Goal: Task Accomplishment & Management: Manage account settings

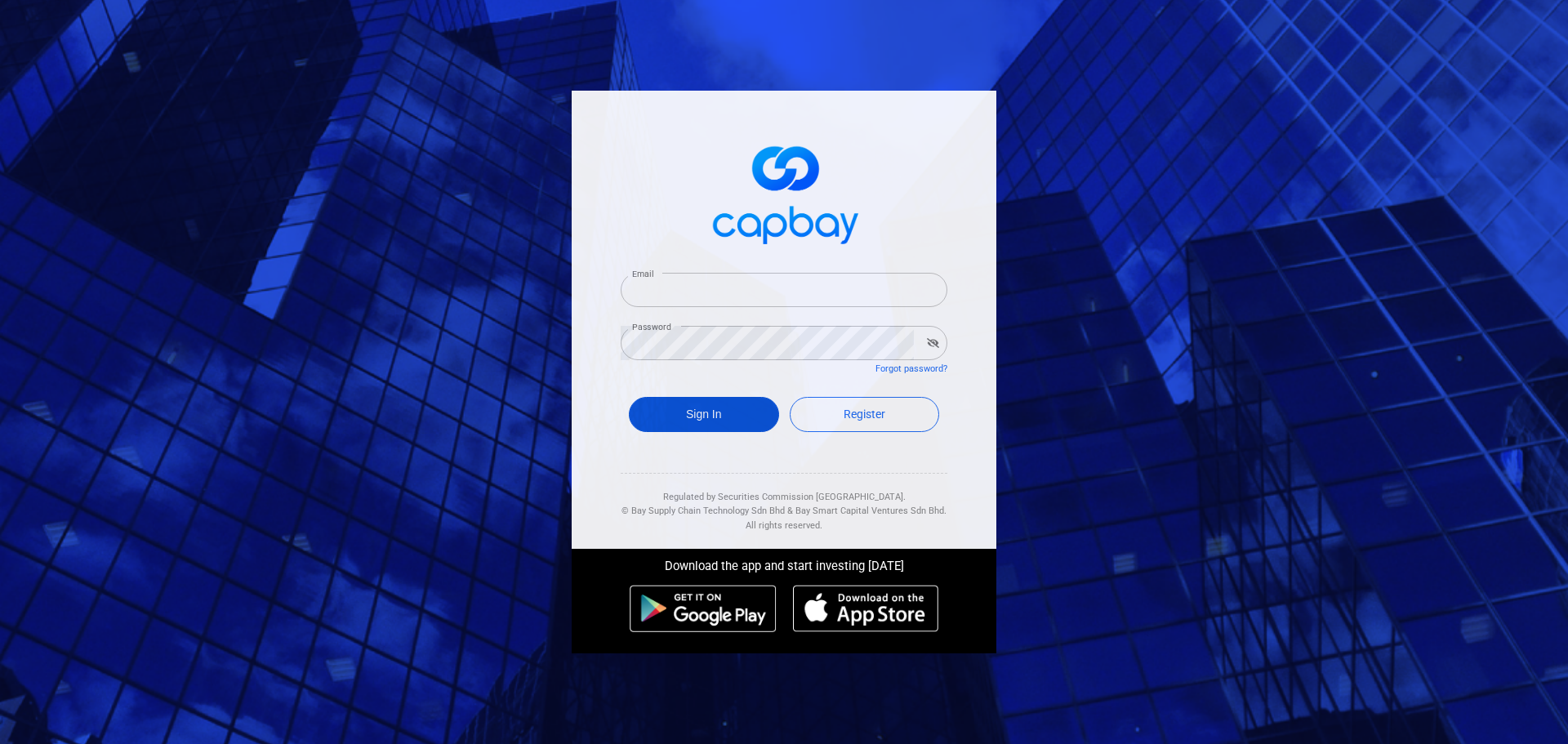
type input "[EMAIL_ADDRESS][DOMAIN_NAME]"
click at [714, 410] on button "Sign In" at bounding box center [703, 414] width 150 height 35
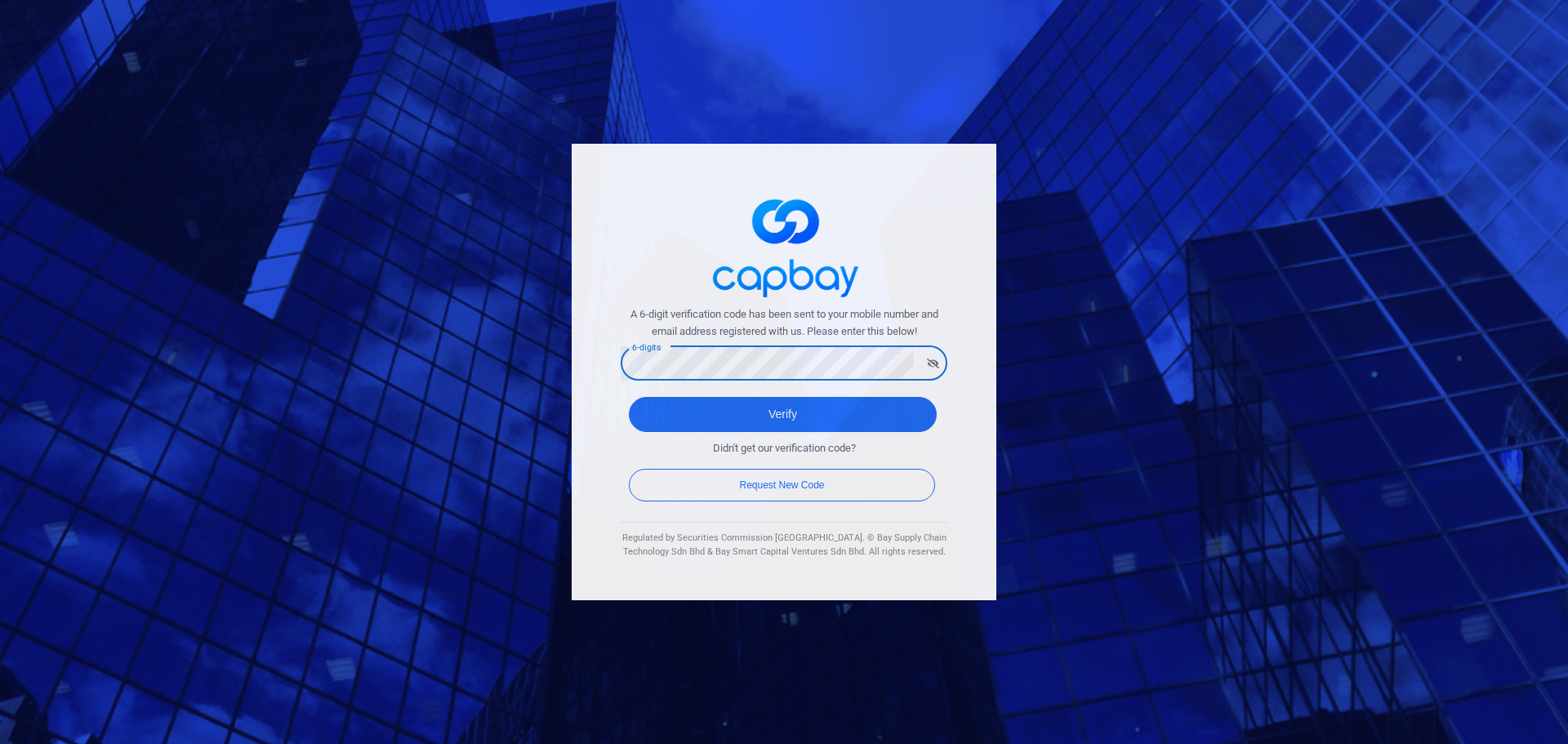
click at [629, 397] on button "Verify" at bounding box center [783, 414] width 308 height 35
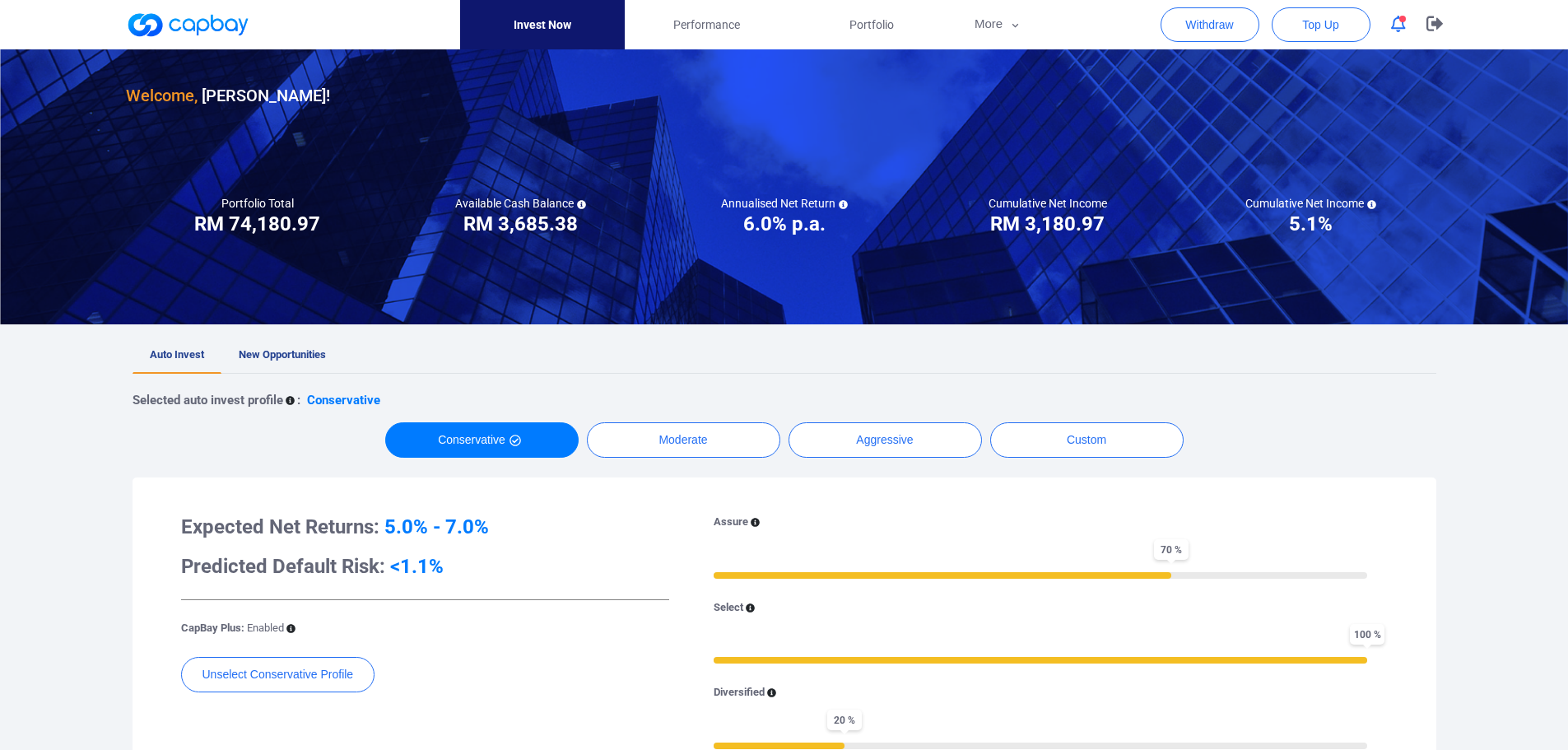
scroll to position [83, 0]
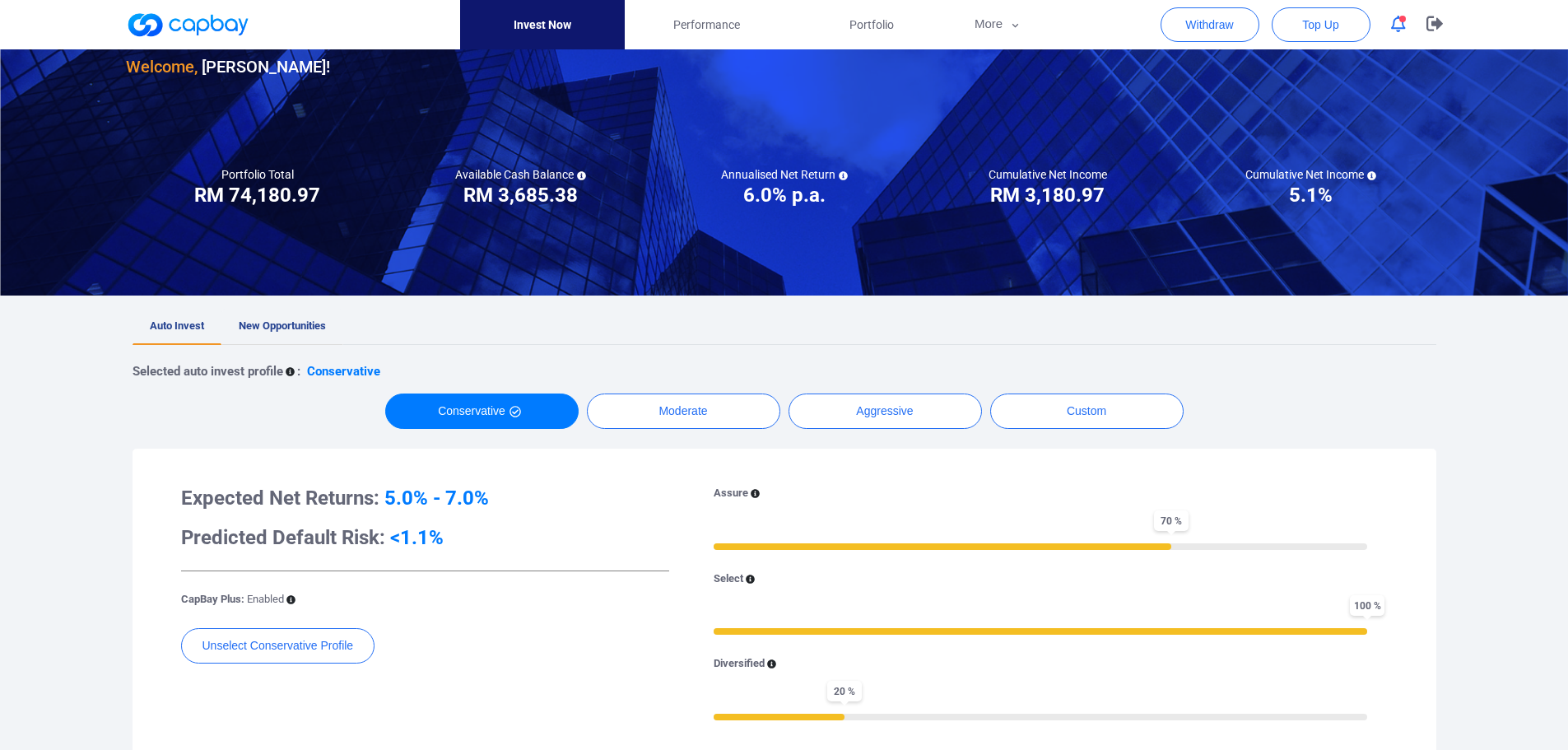
click at [297, 325] on span "New Opportunities" at bounding box center [283, 326] width 88 height 12
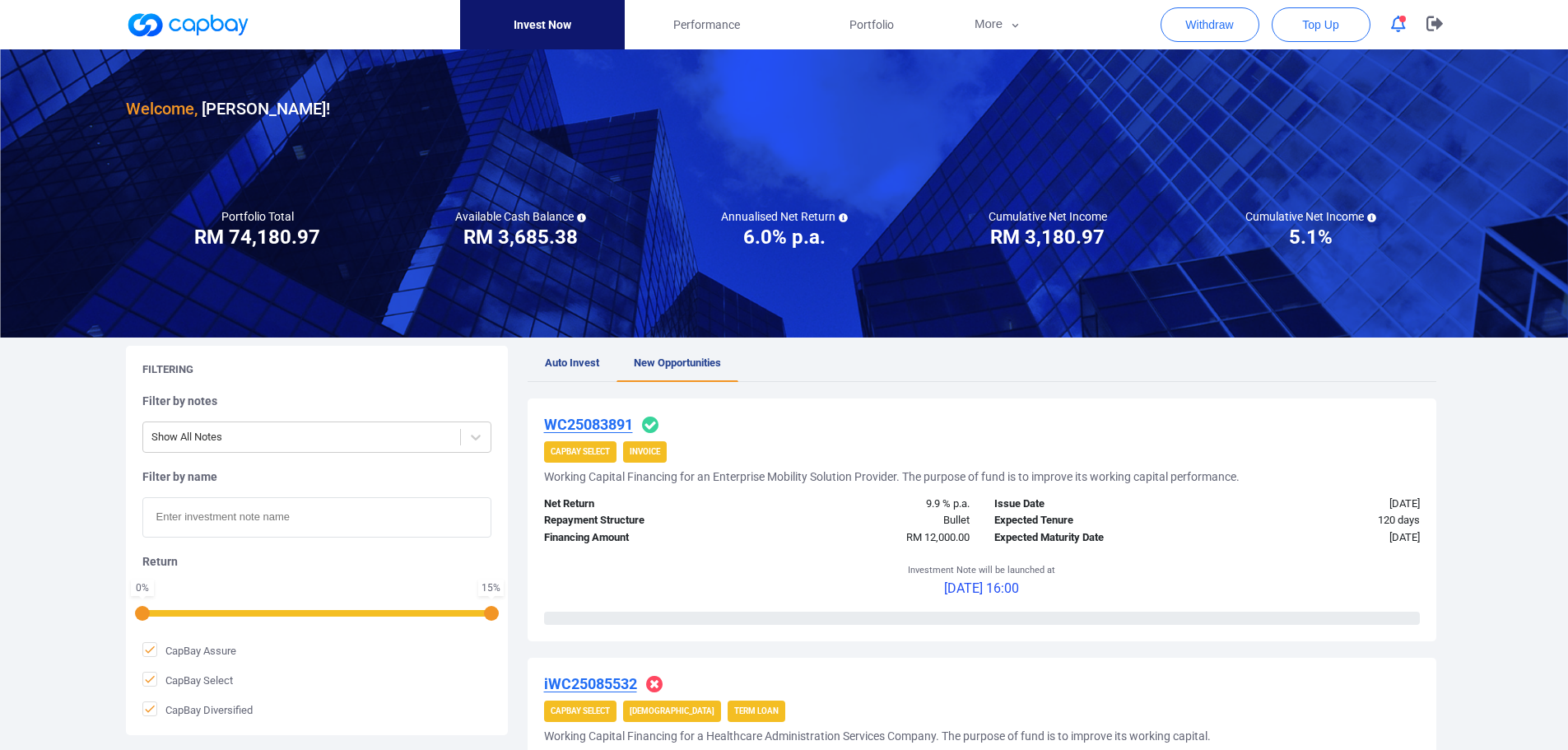
click at [1398, 23] on icon "button" at bounding box center [1399, 24] width 15 height 17
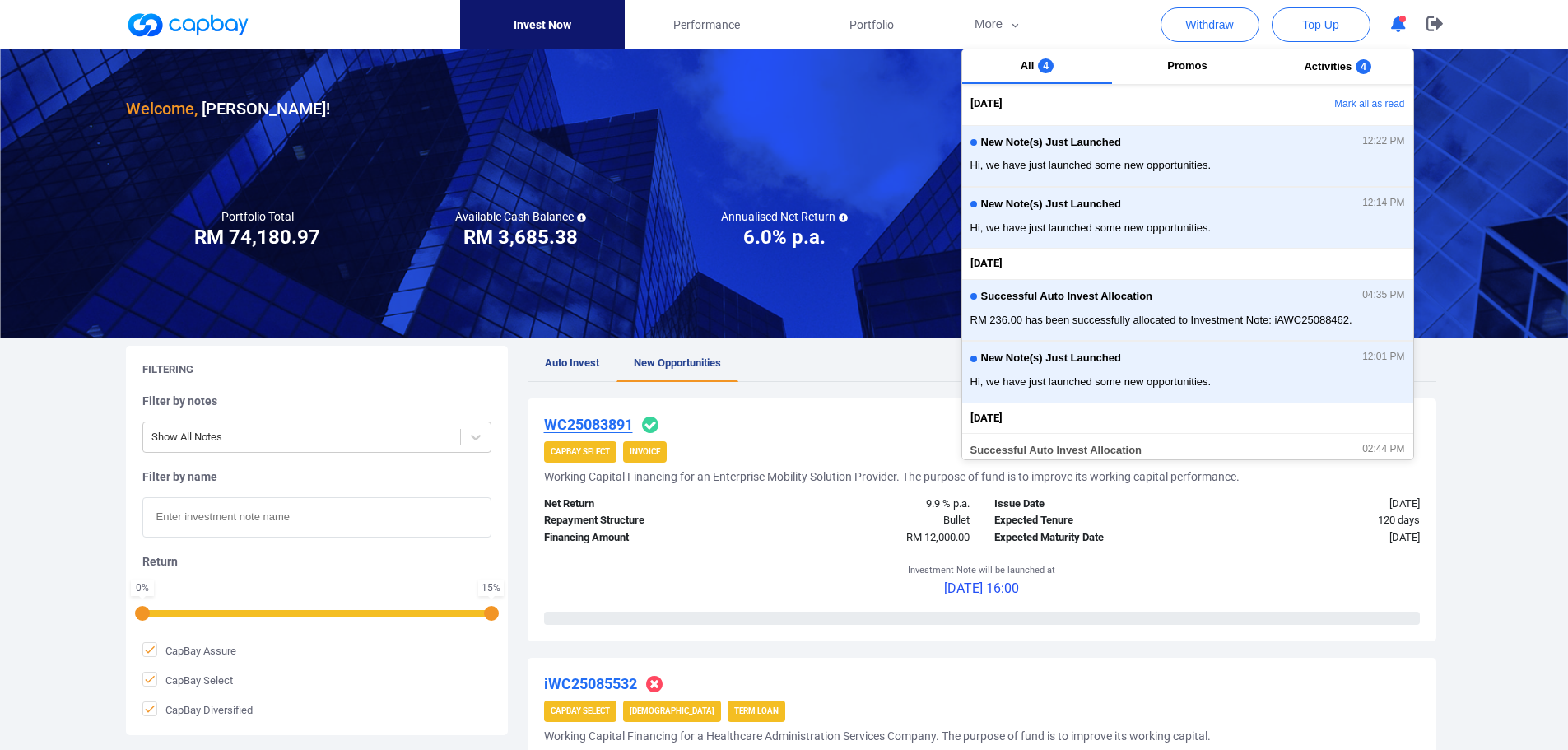
scroll to position [83, 0]
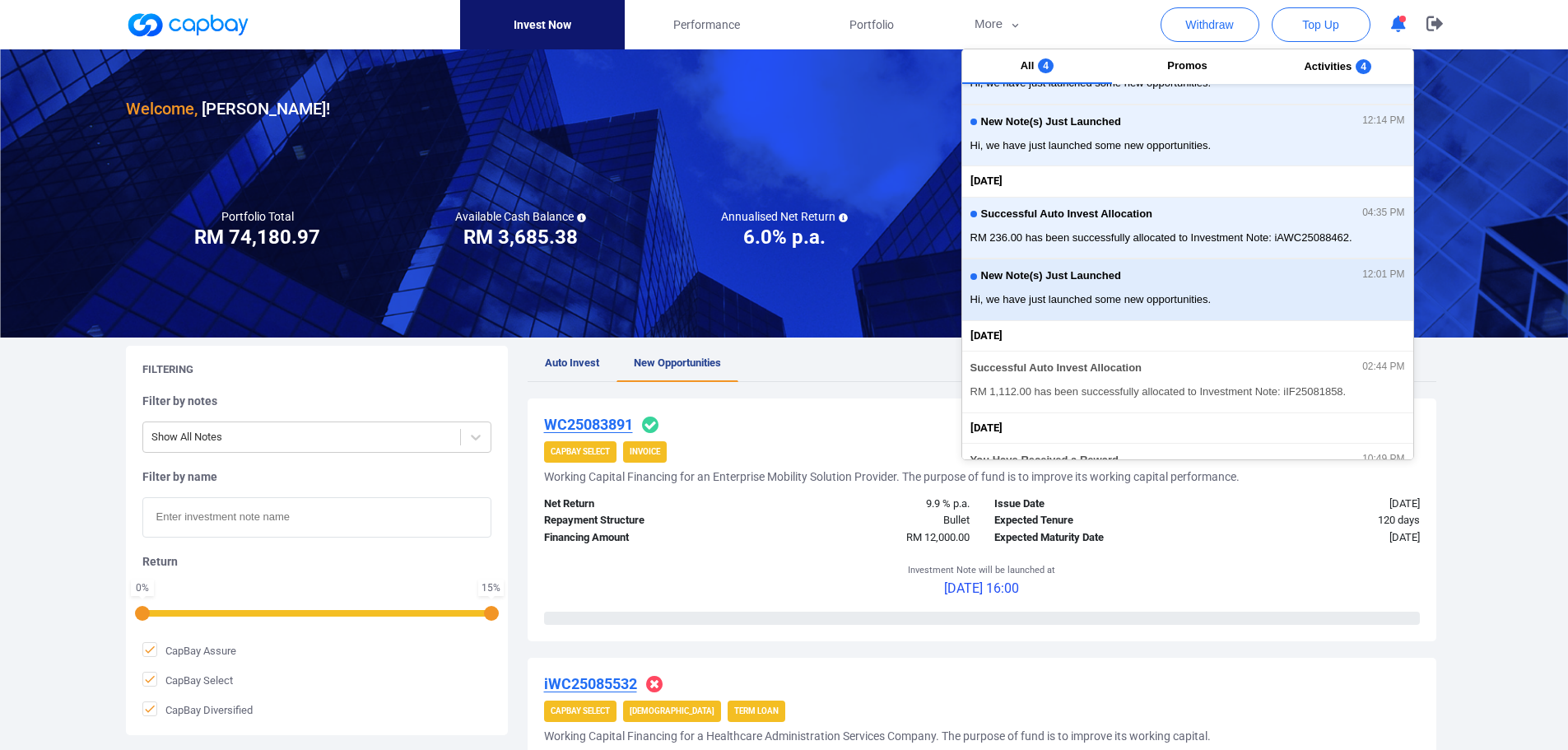
click at [1222, 285] on div "New Note(s) Just Launched 12:01 PM" at bounding box center [1187, 278] width 435 height 18
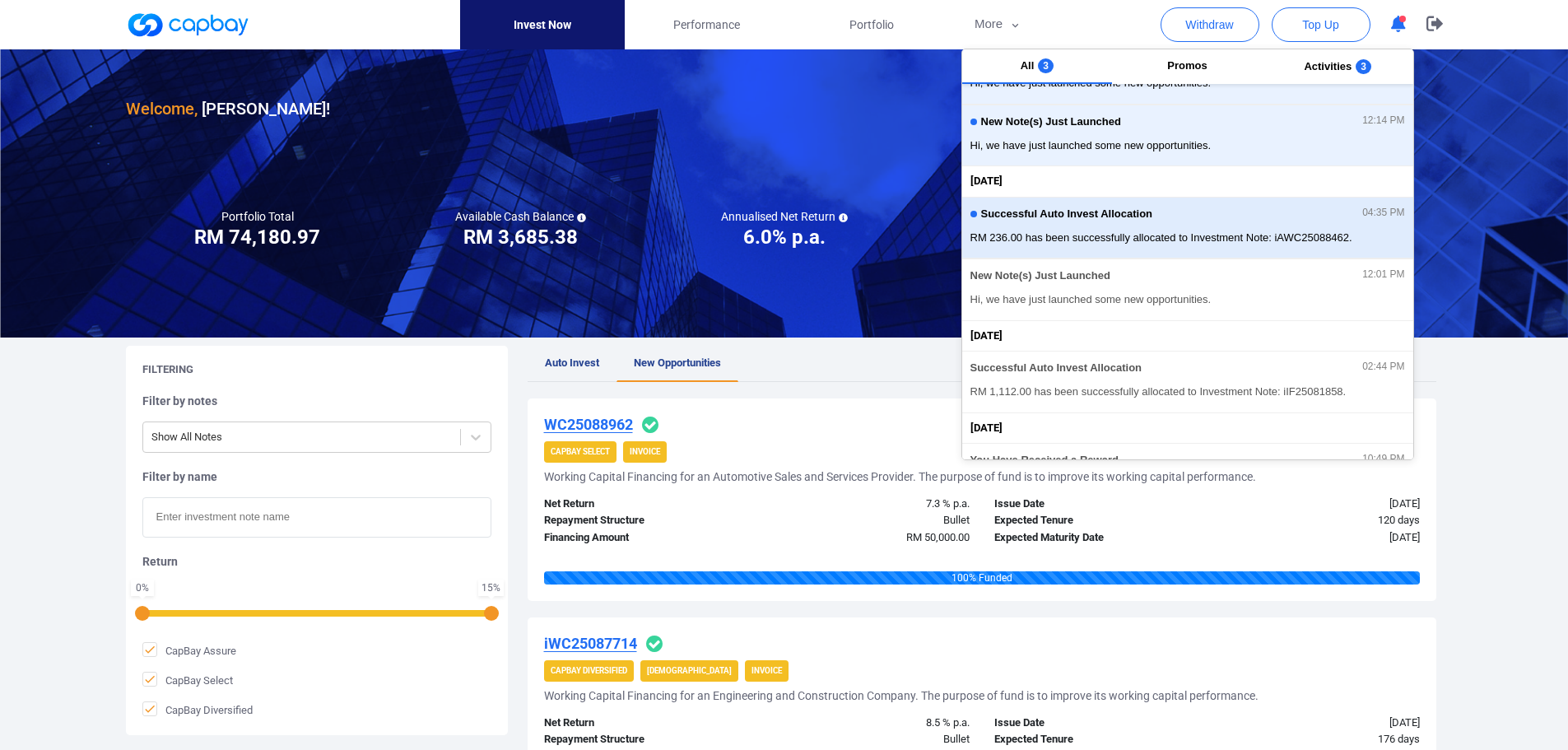
click at [1177, 221] on div "Successful Auto Invest Allocation 04:35 PM" at bounding box center [1187, 216] width 435 height 18
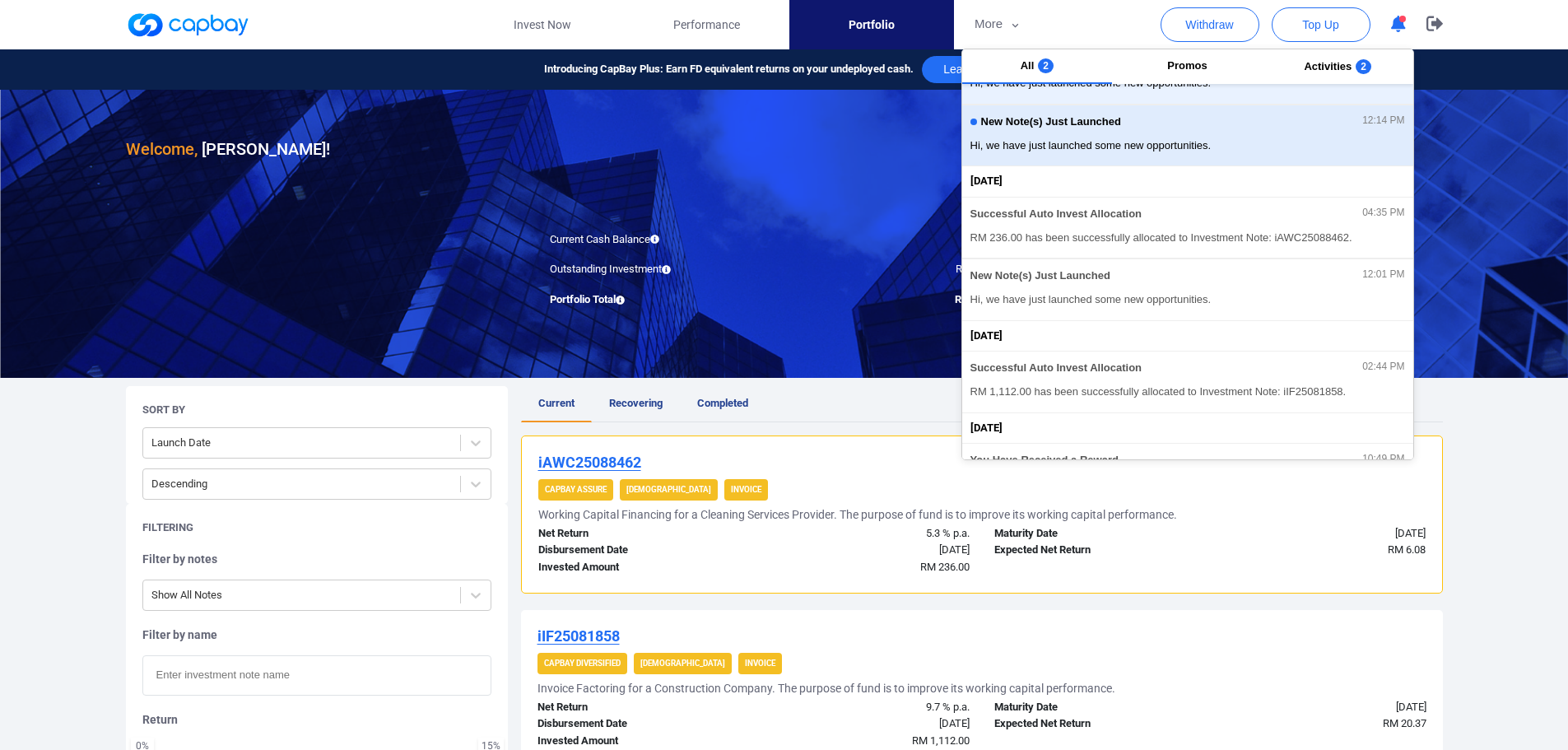
click at [1094, 130] on div "New Note(s) Just Launched 12:14 PM" at bounding box center [1187, 124] width 435 height 18
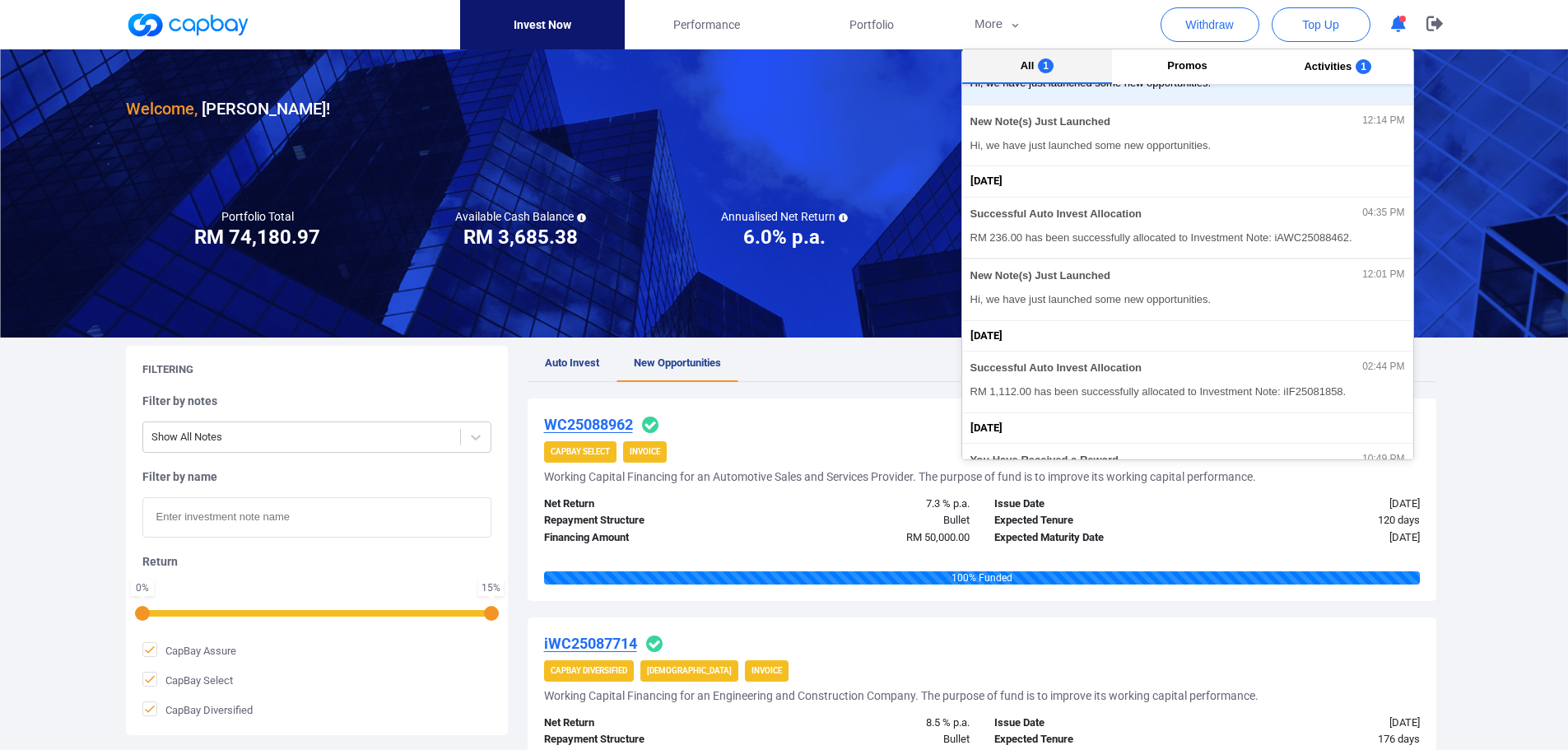
click at [1027, 61] on span "All" at bounding box center [1028, 65] width 14 height 12
click at [1089, 101] on button "New Note(s) Just Launched 12:22 PM Hi, we have just launched some new opportuni…" at bounding box center [1187, 73] width 451 height 62
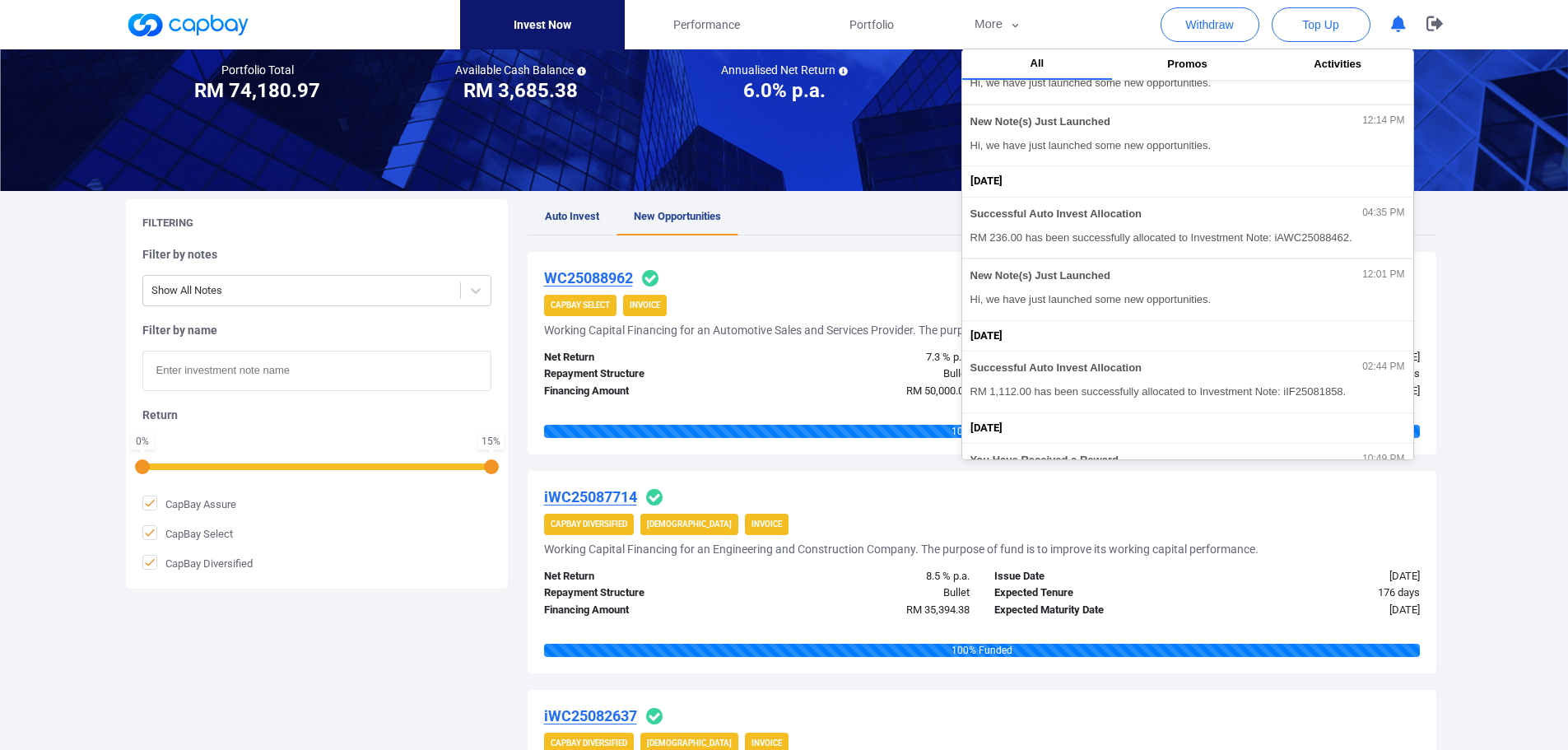
scroll to position [165, 0]
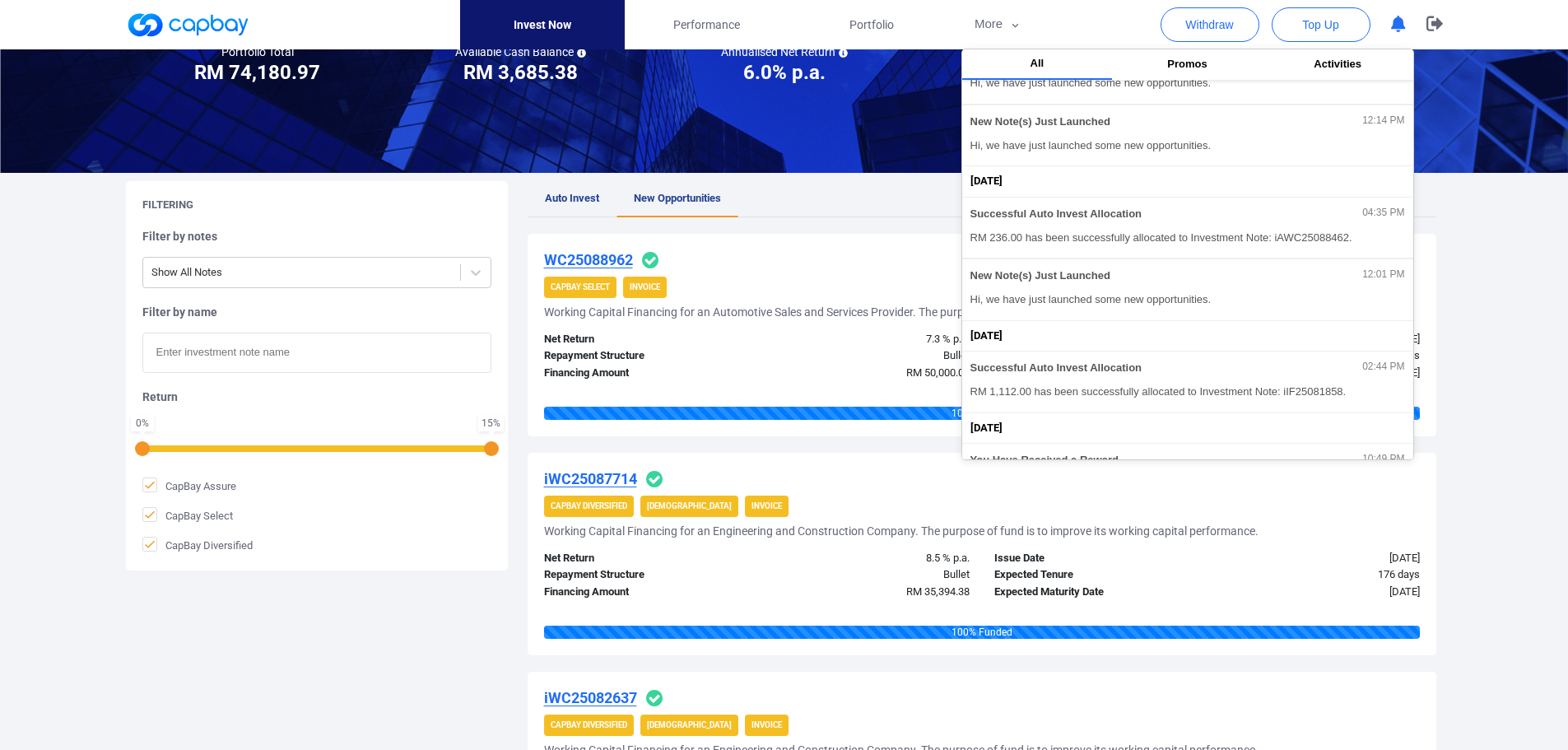
click at [799, 279] on div "CapBay Select Invoice" at bounding box center [982, 287] width 875 height 21
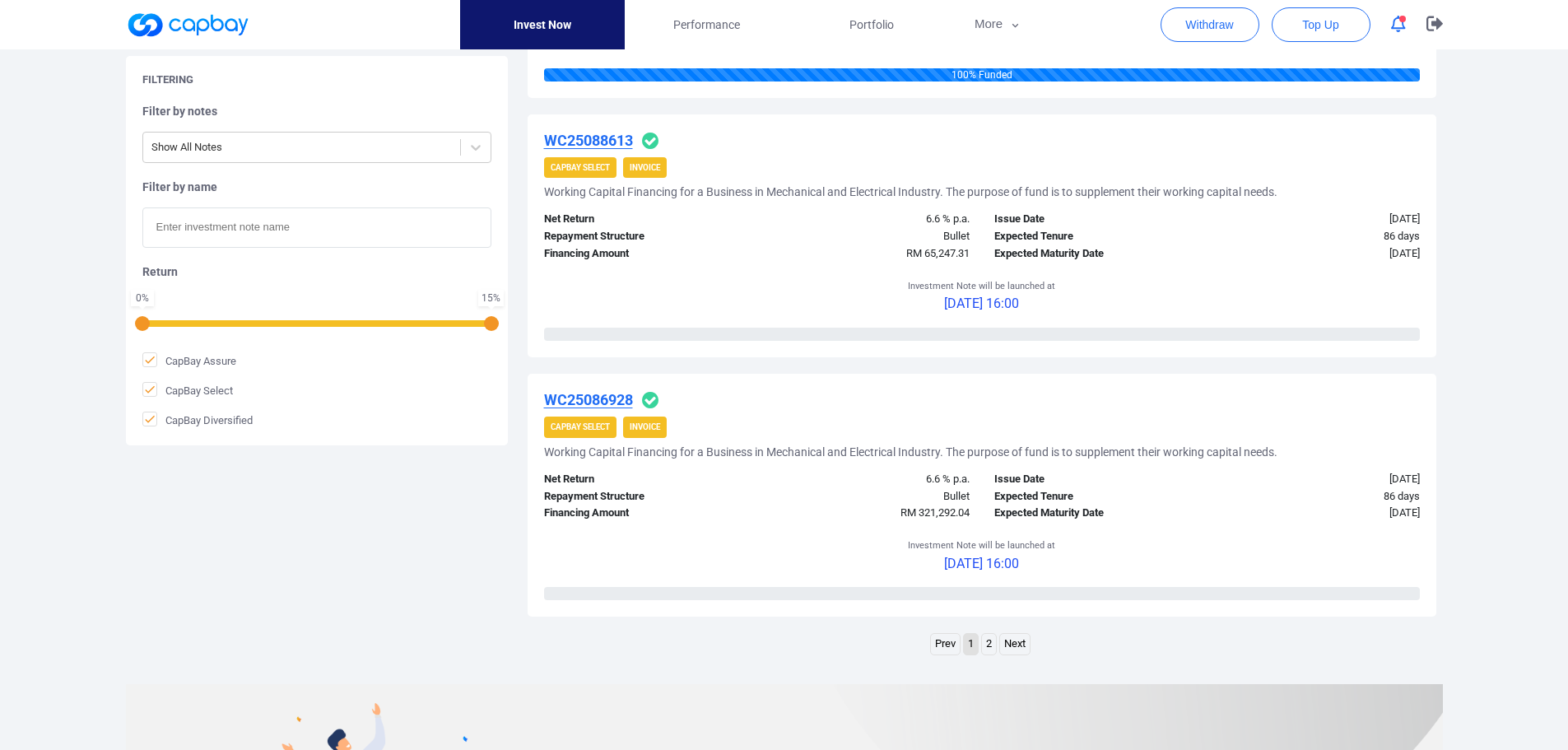
scroll to position [2059, 0]
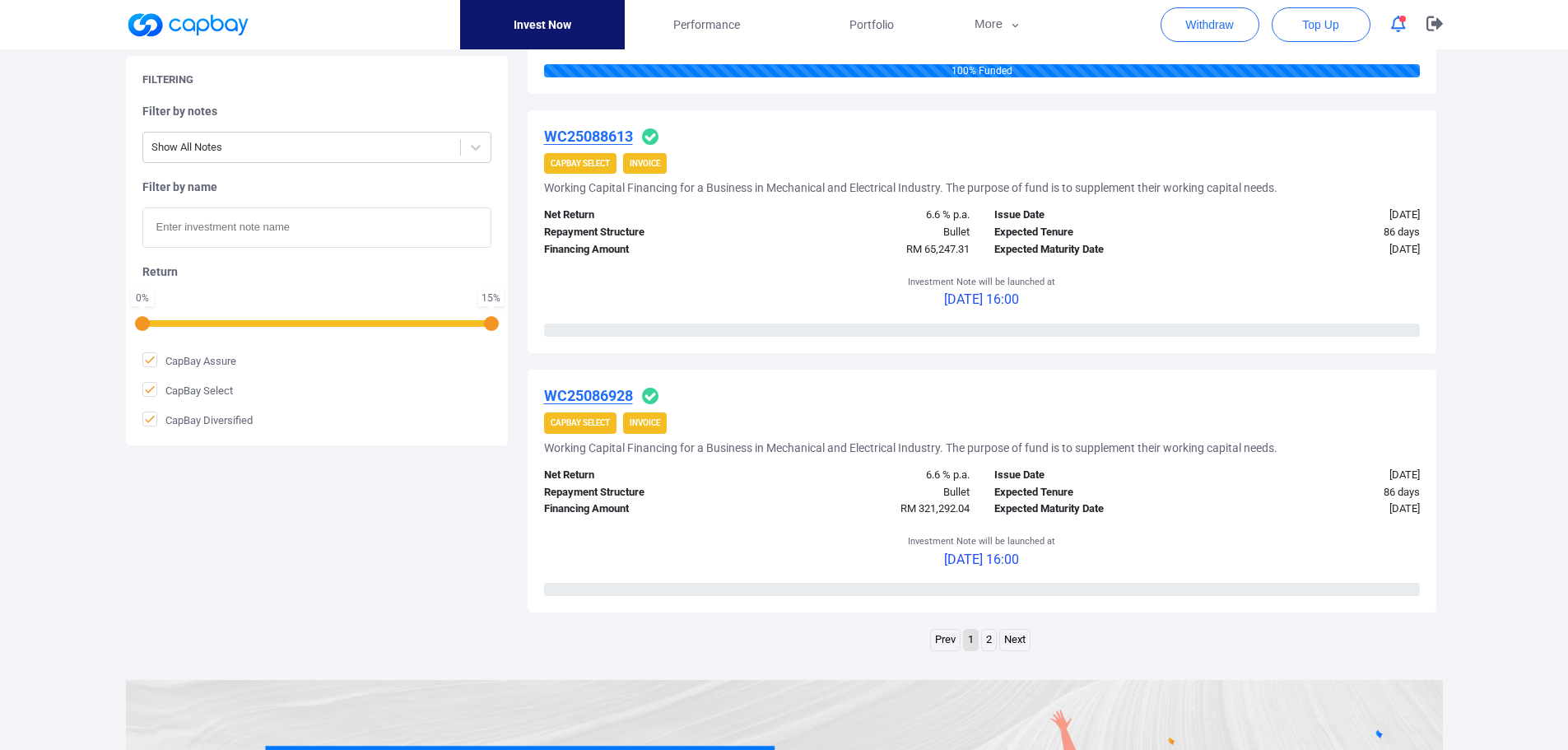
click at [991, 645] on link "2" at bounding box center [989, 641] width 14 height 21
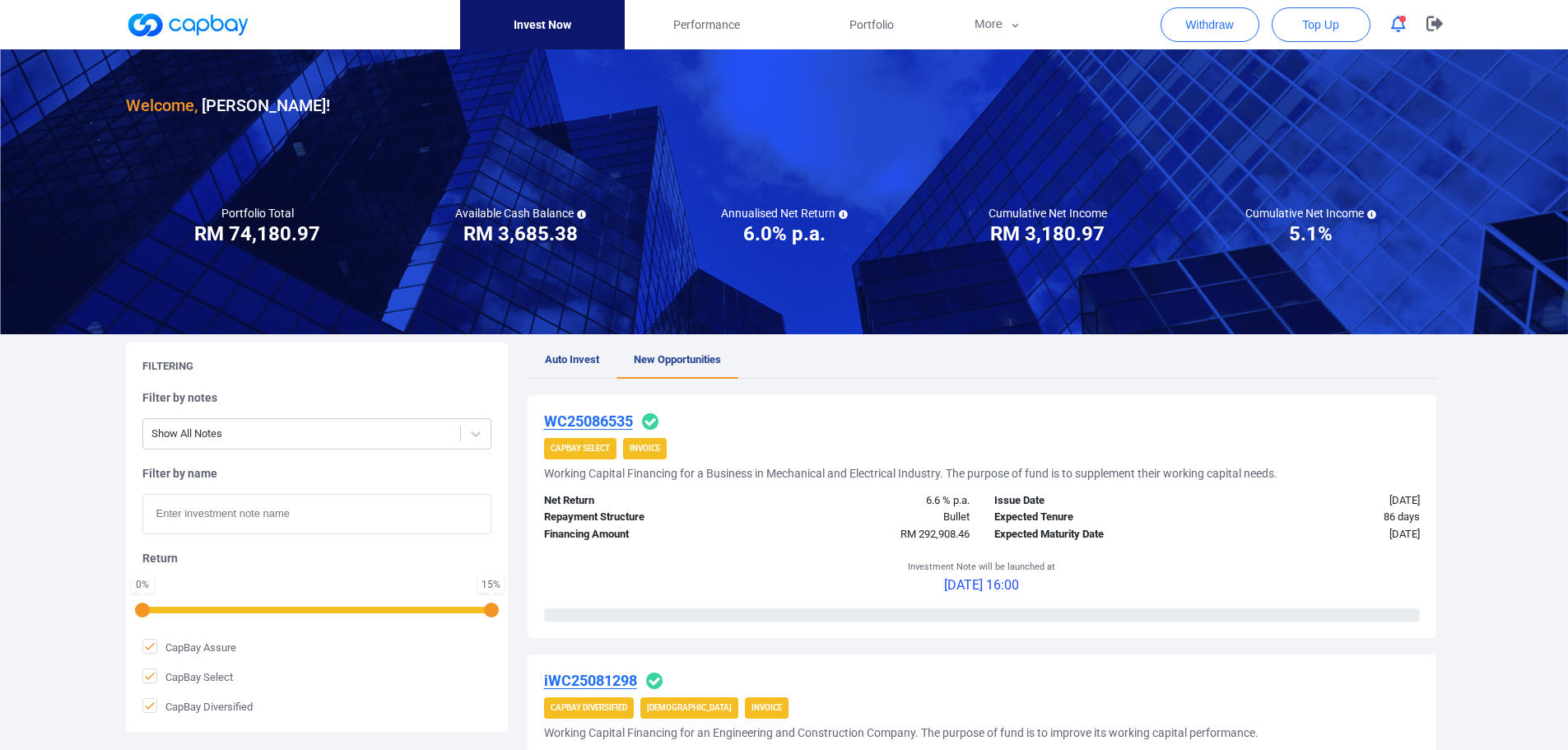
scroll to position [0, 0]
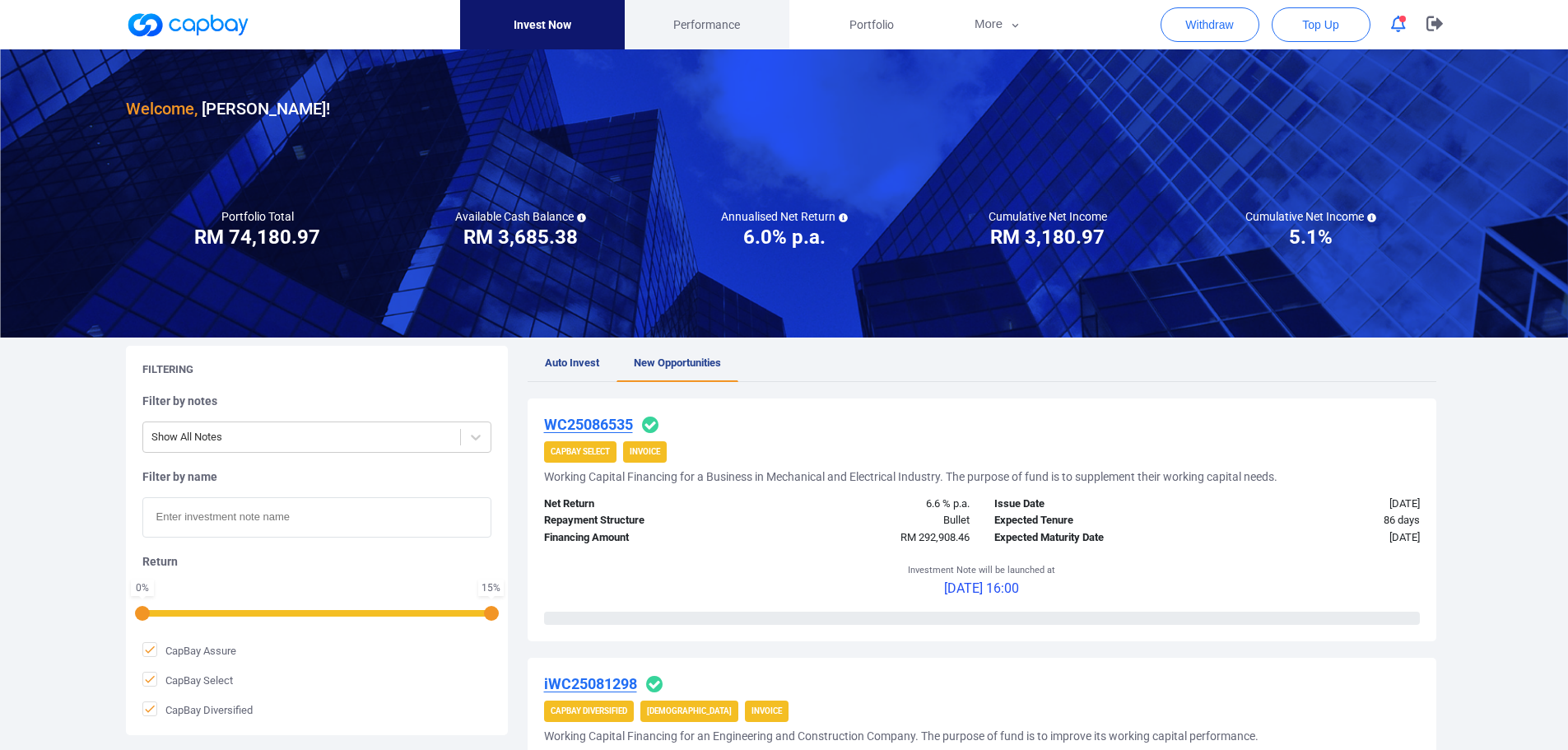
click at [702, 21] on span "Performance" at bounding box center [707, 24] width 67 height 18
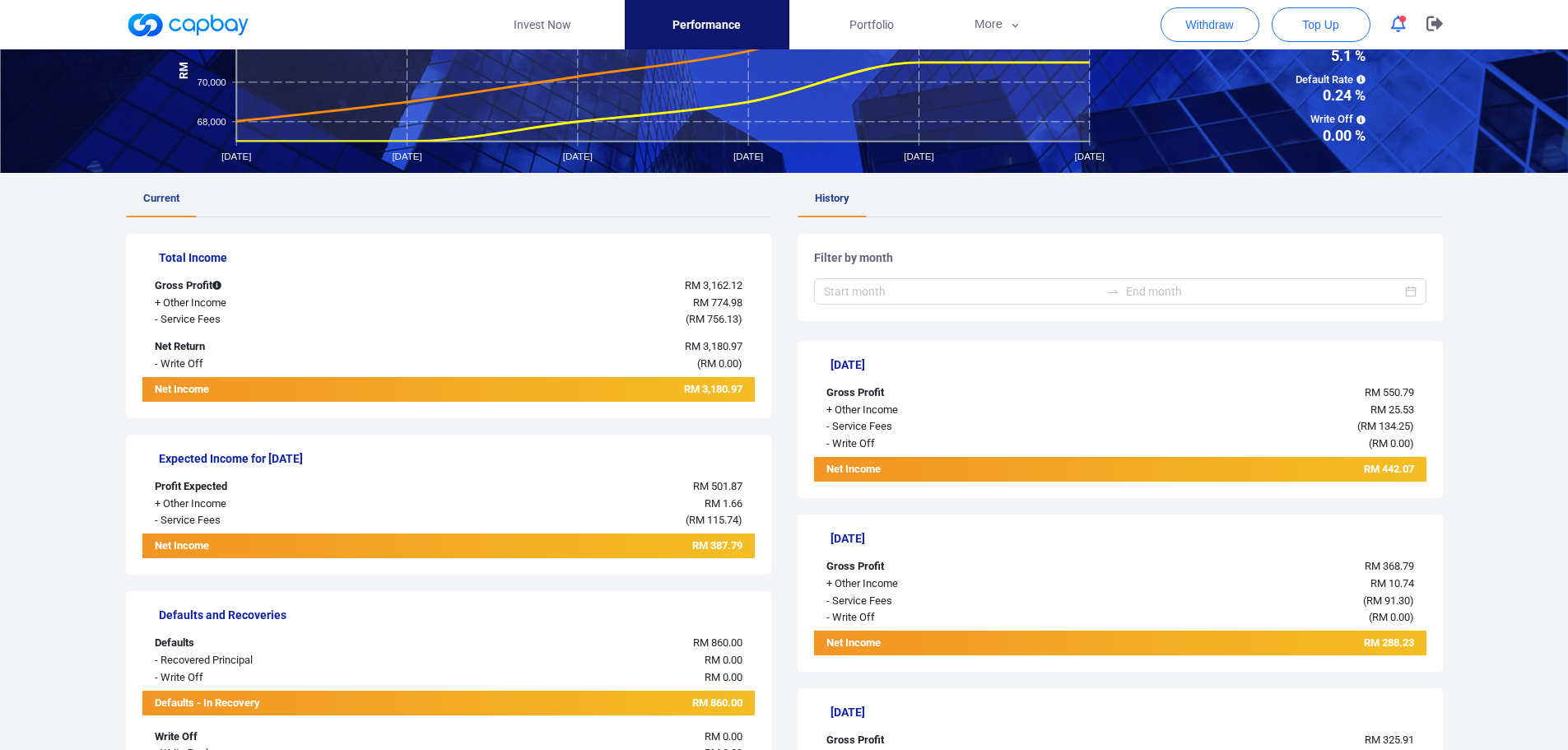
scroll to position [247, 0]
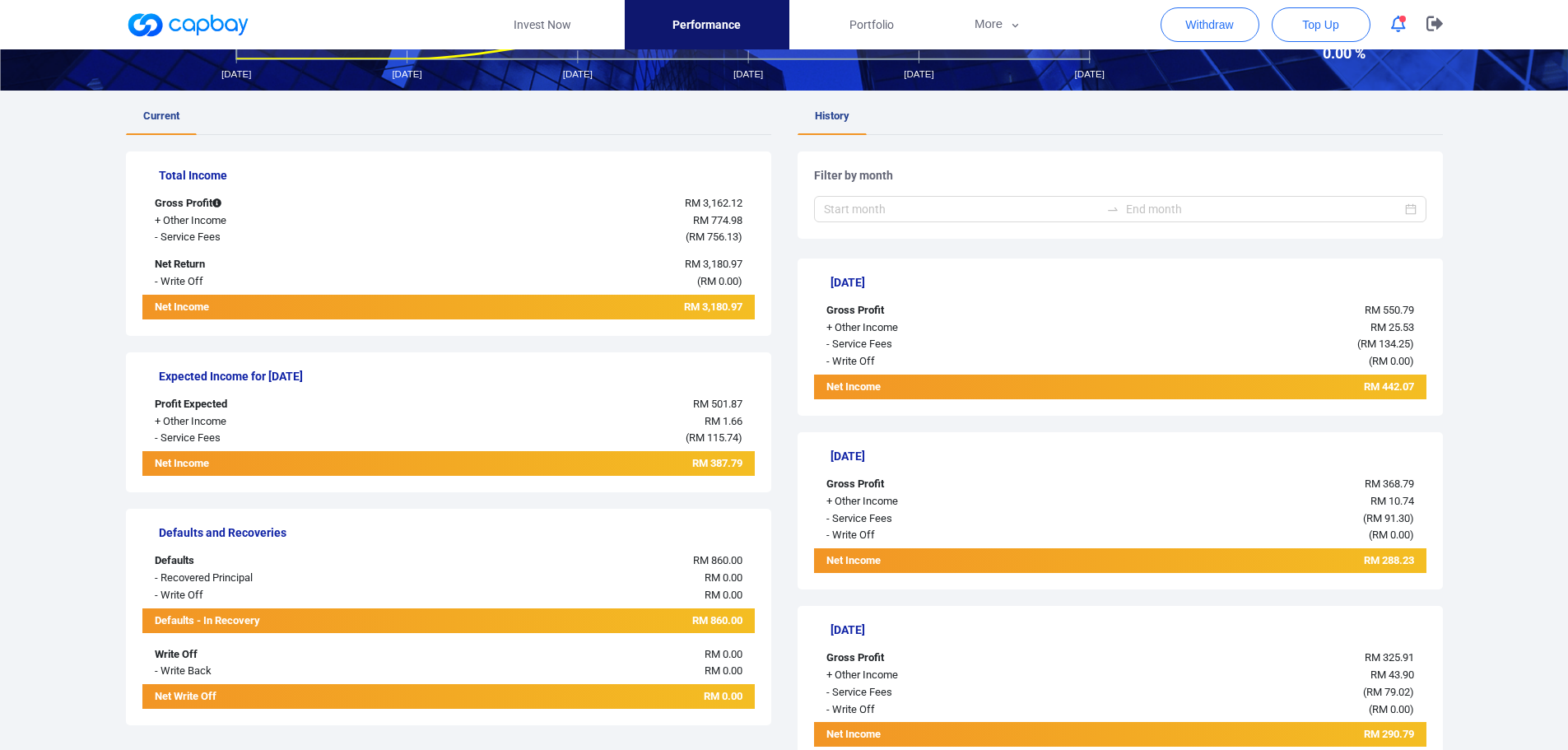
click at [217, 532] on h5 "Defaults and Recoveries" at bounding box center [457, 533] width 596 height 15
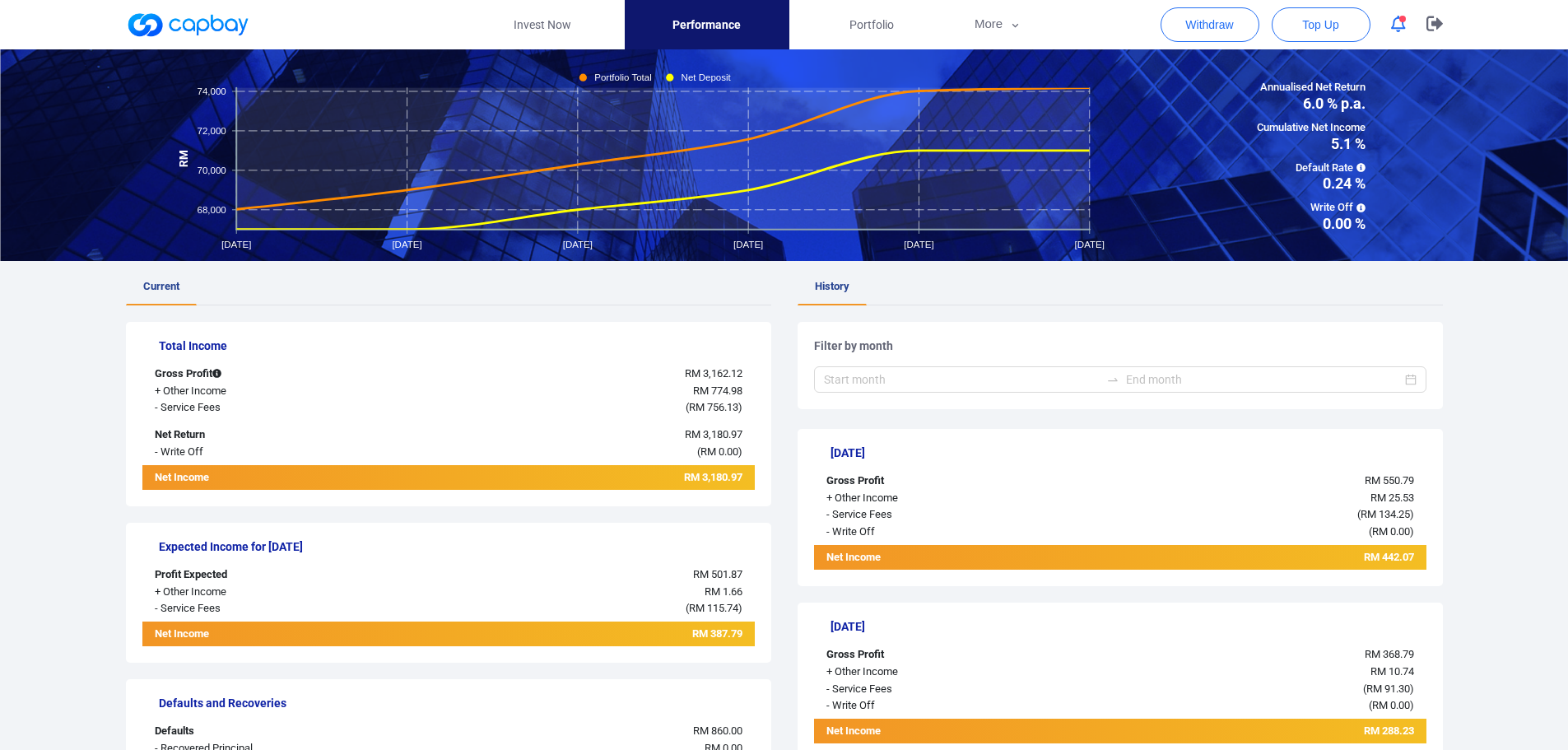
scroll to position [0, 0]
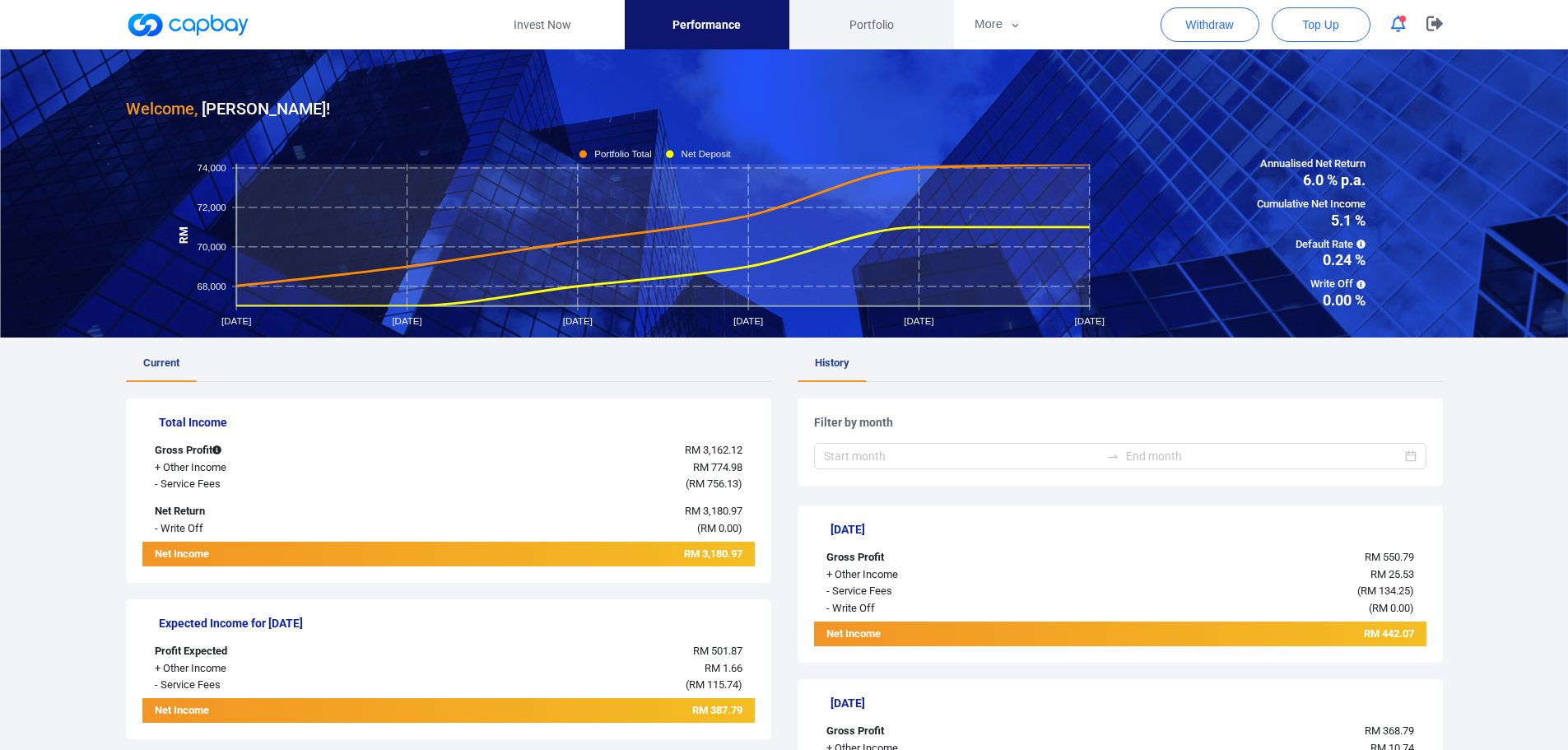
click at [872, 28] on span "Portfolio" at bounding box center [872, 24] width 45 height 18
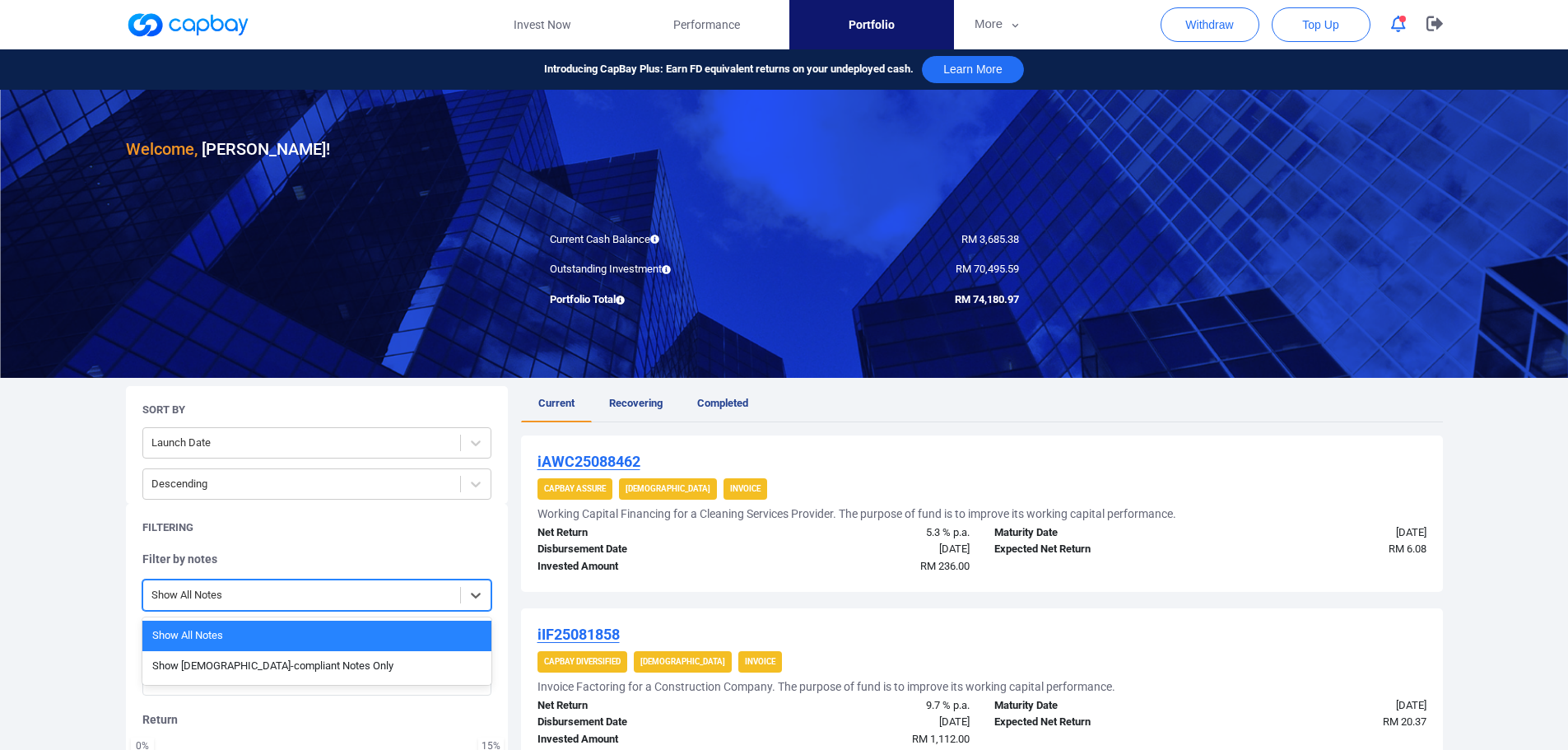
click at [363, 592] on div at bounding box center [302, 596] width 301 height 21
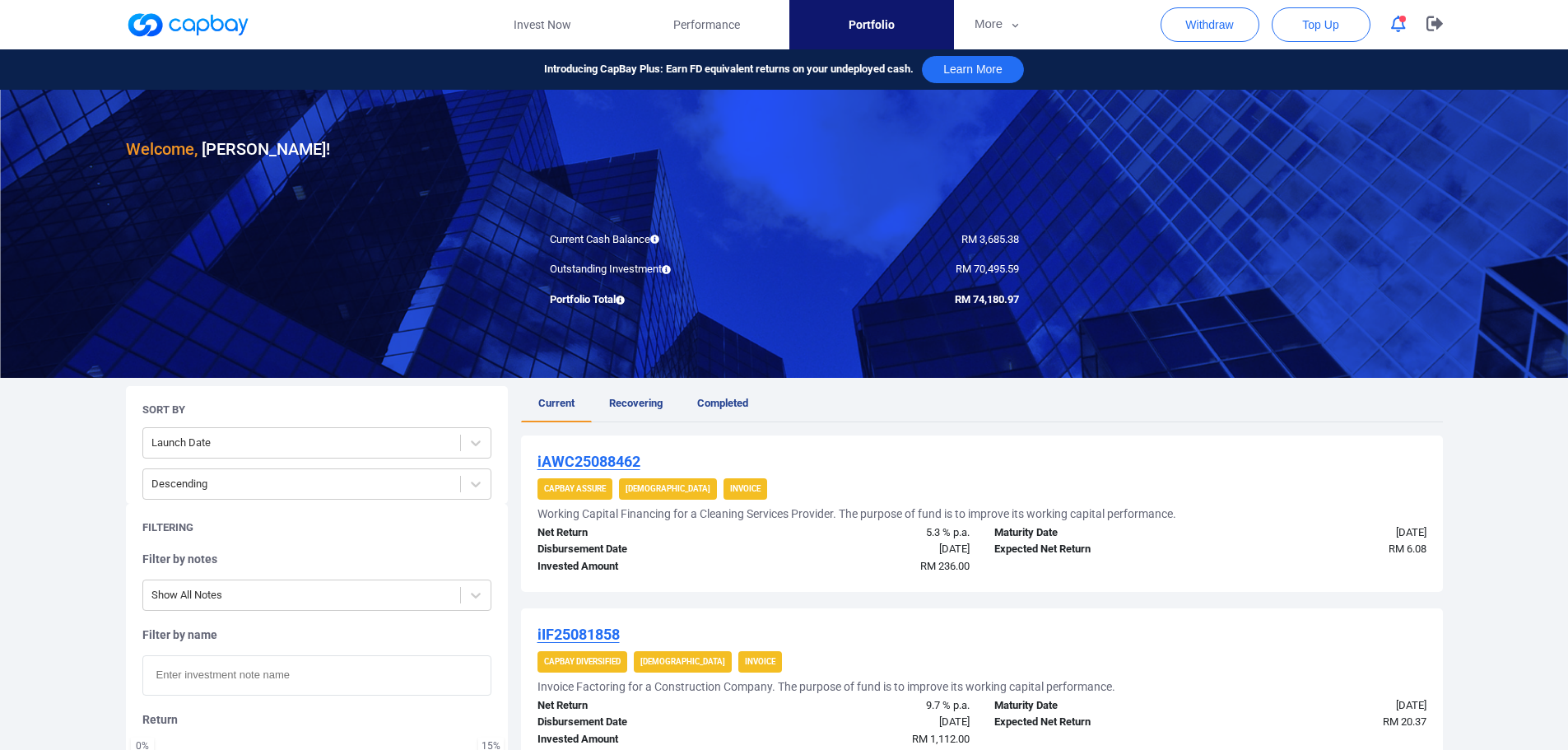
click at [369, 534] on div "Filtering" at bounding box center [317, 528] width 349 height 15
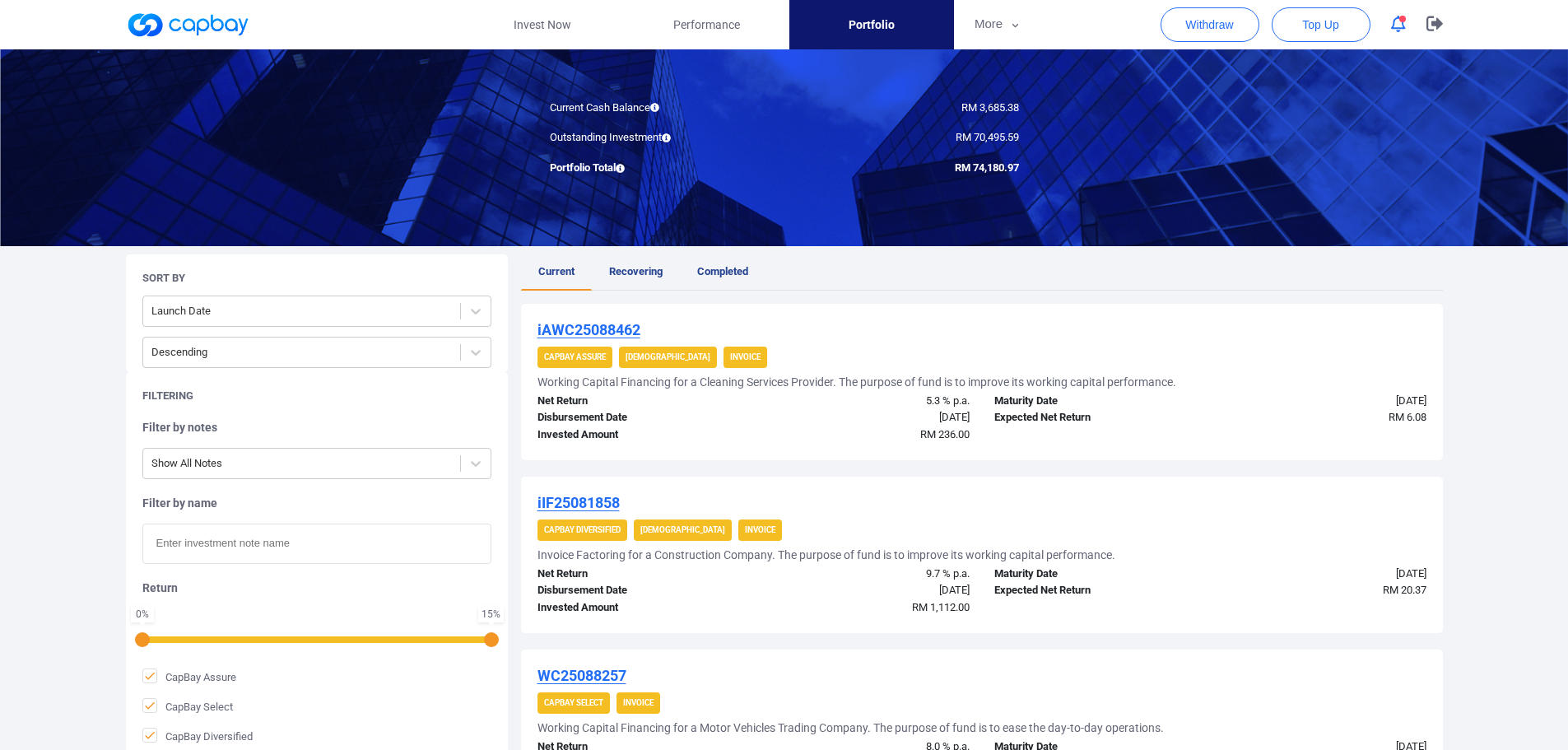
scroll to position [83, 0]
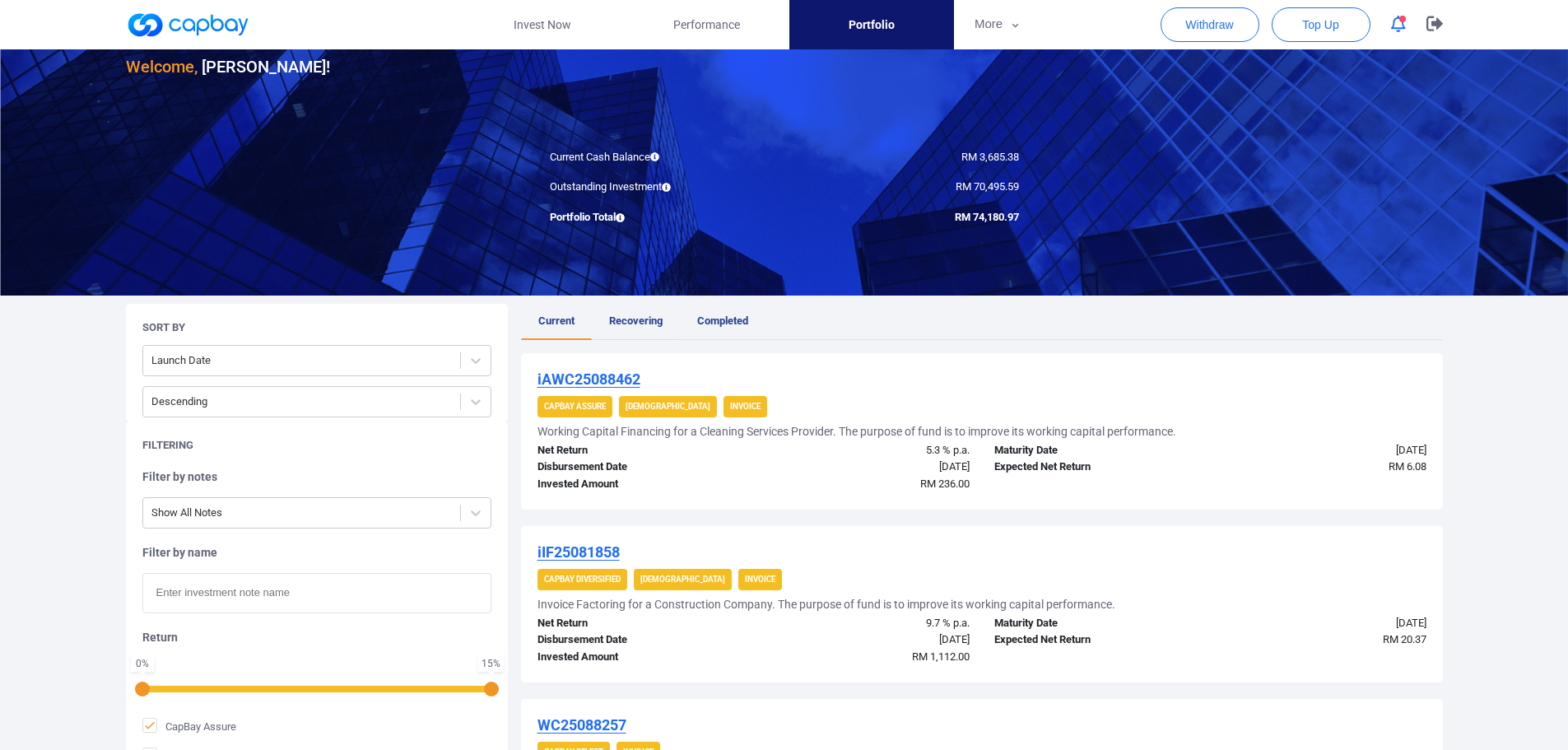
click at [648, 324] on span "Recovering" at bounding box center [636, 320] width 53 height 12
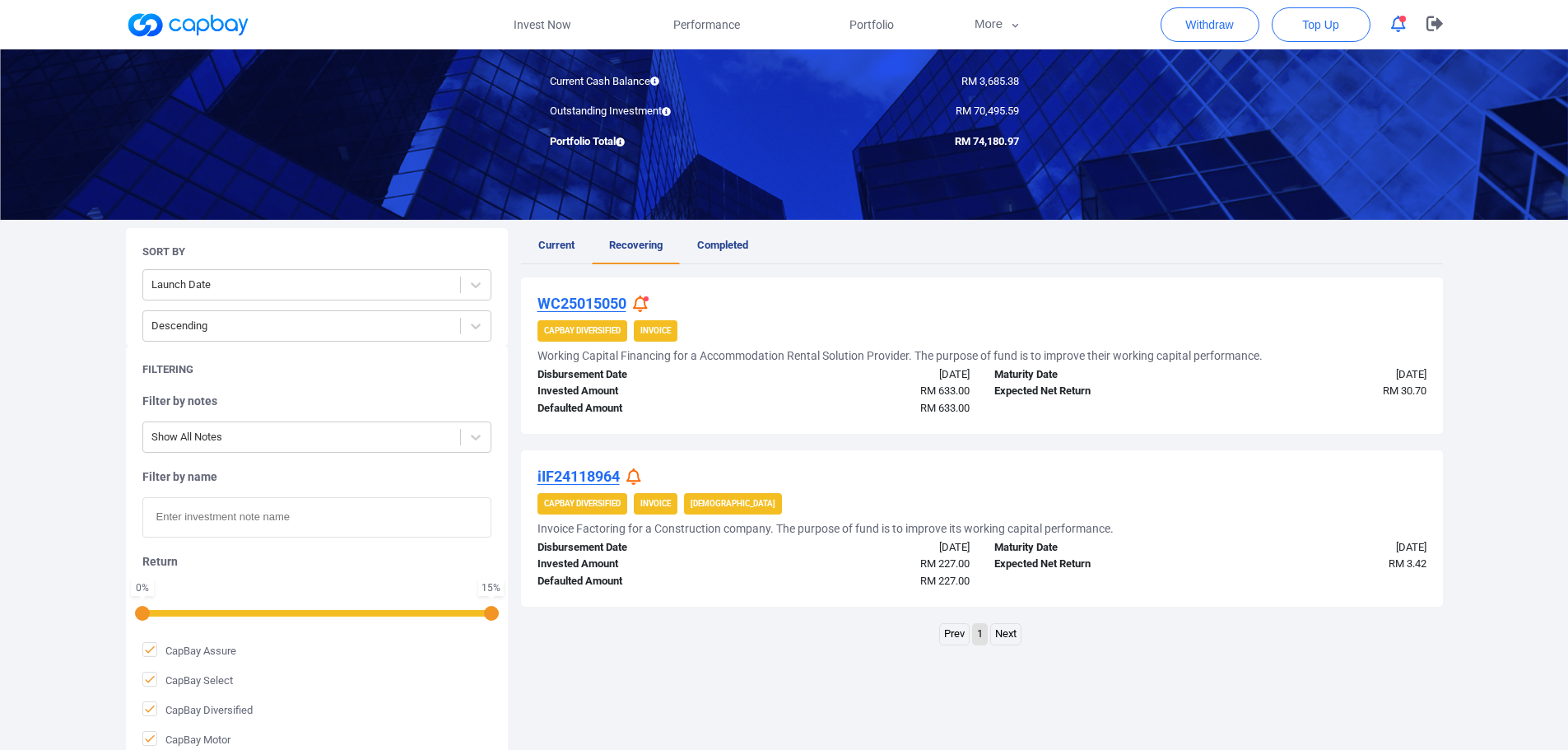
scroll to position [165, 0]
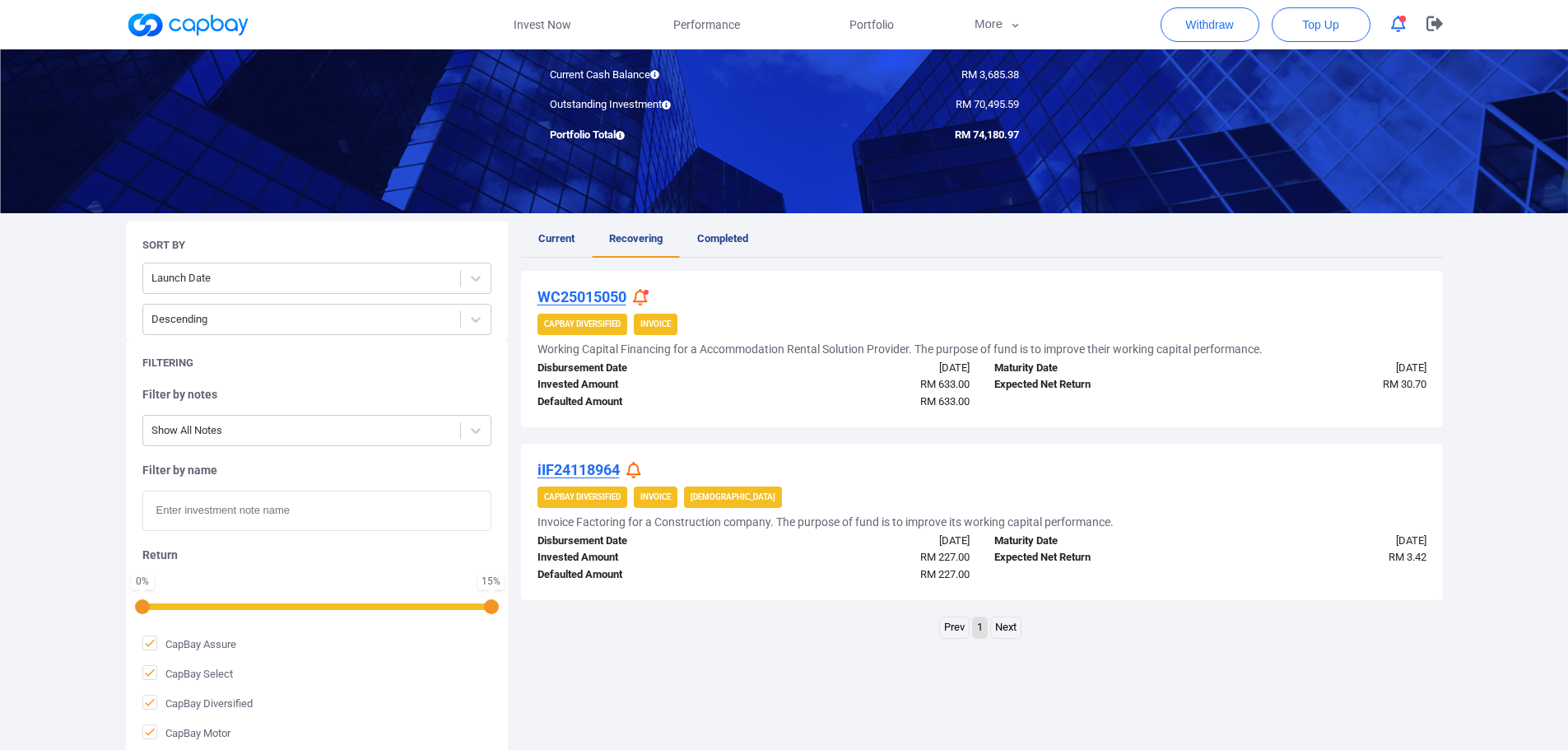
click at [644, 290] on icon at bounding box center [640, 298] width 15 height 17
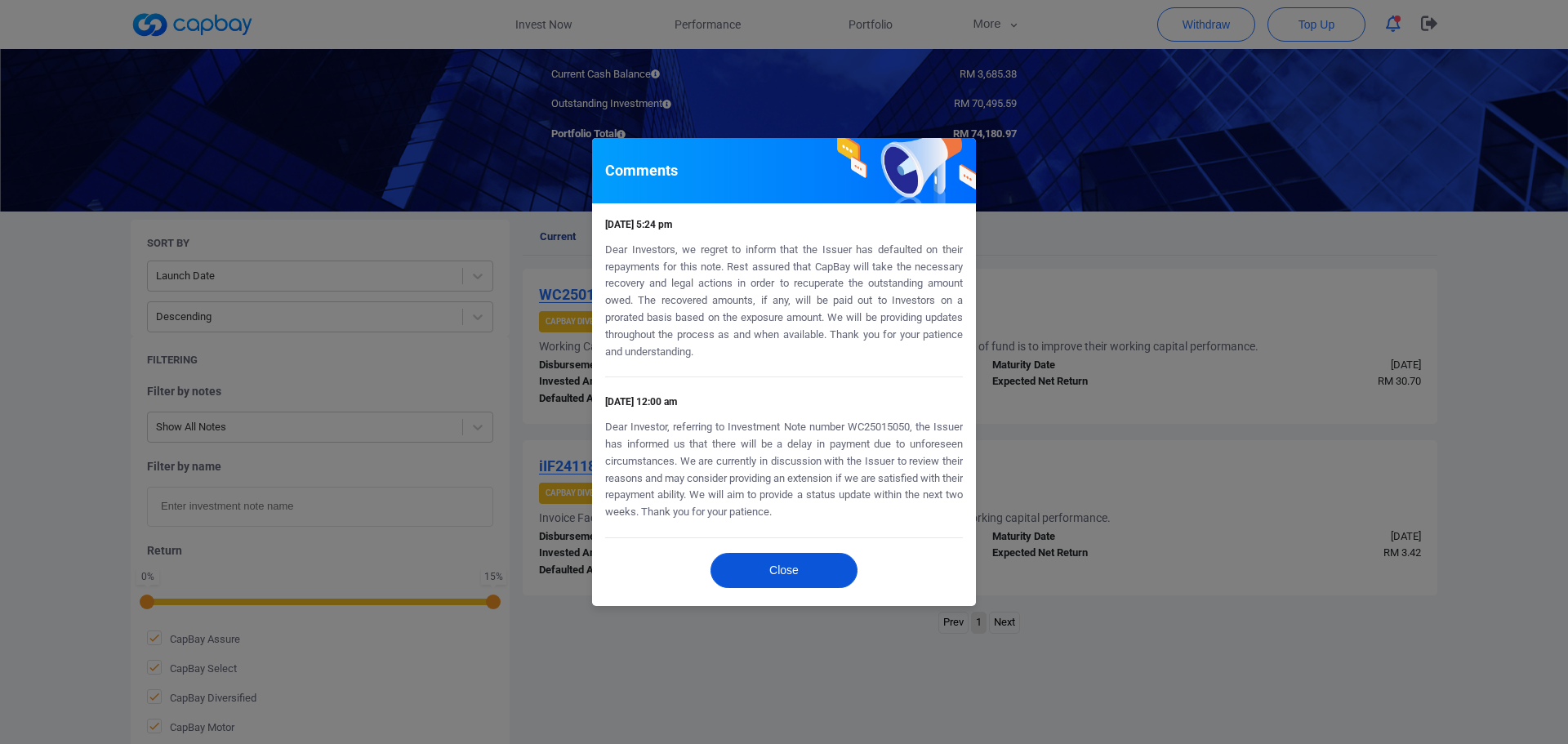
click at [810, 566] on button "Close" at bounding box center [784, 570] width 147 height 35
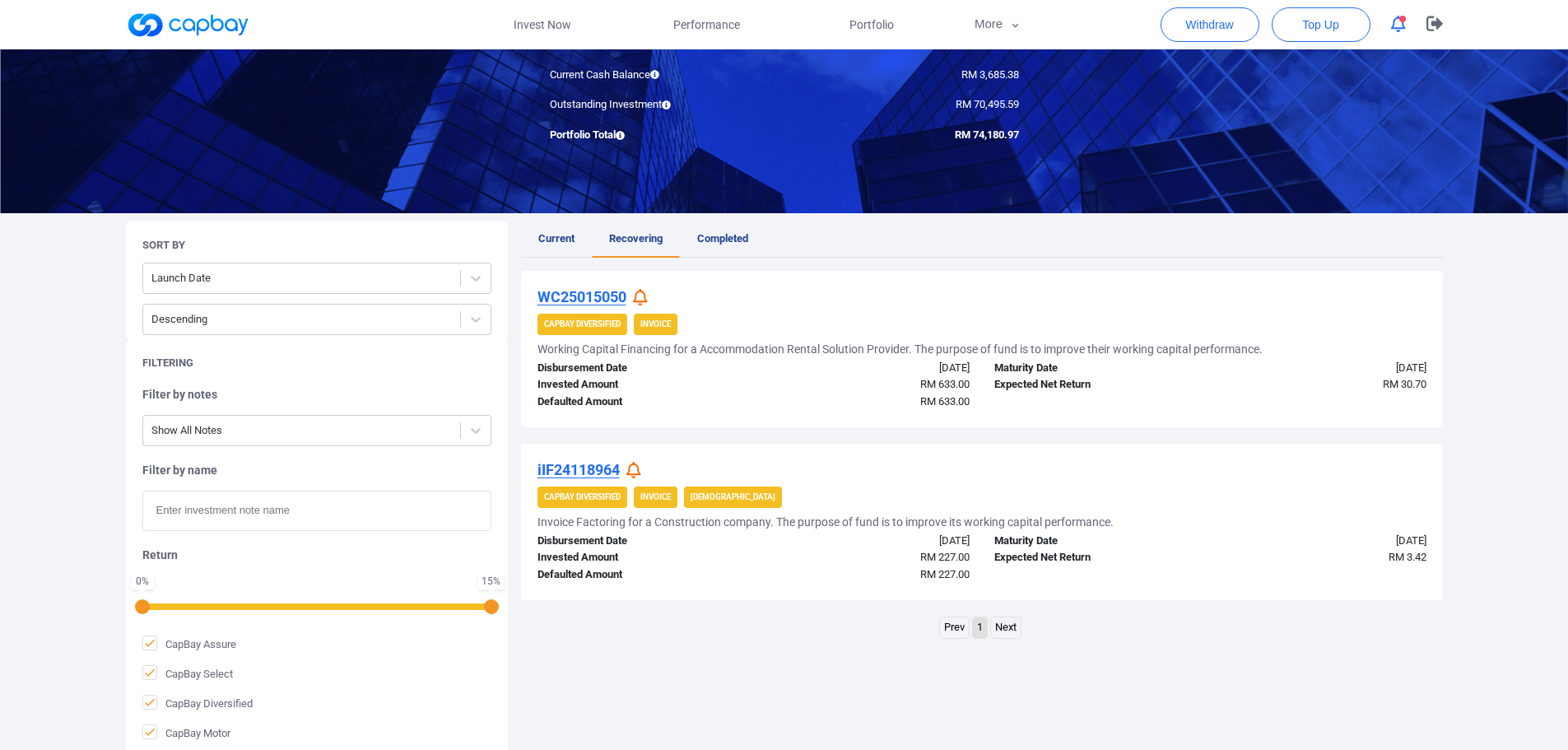
click at [634, 466] on icon at bounding box center [634, 470] width 15 height 17
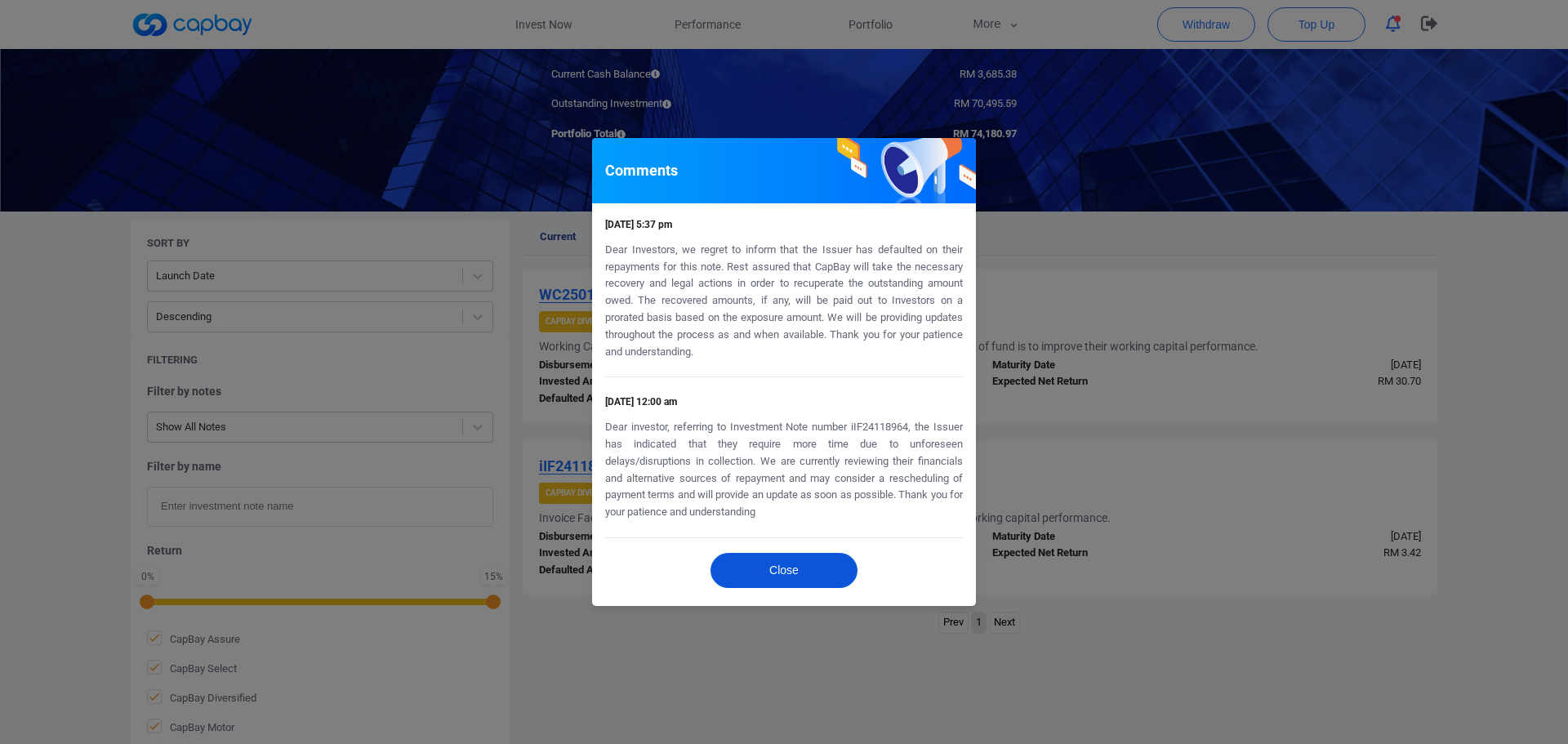
click at [806, 576] on button "Close" at bounding box center [784, 570] width 147 height 35
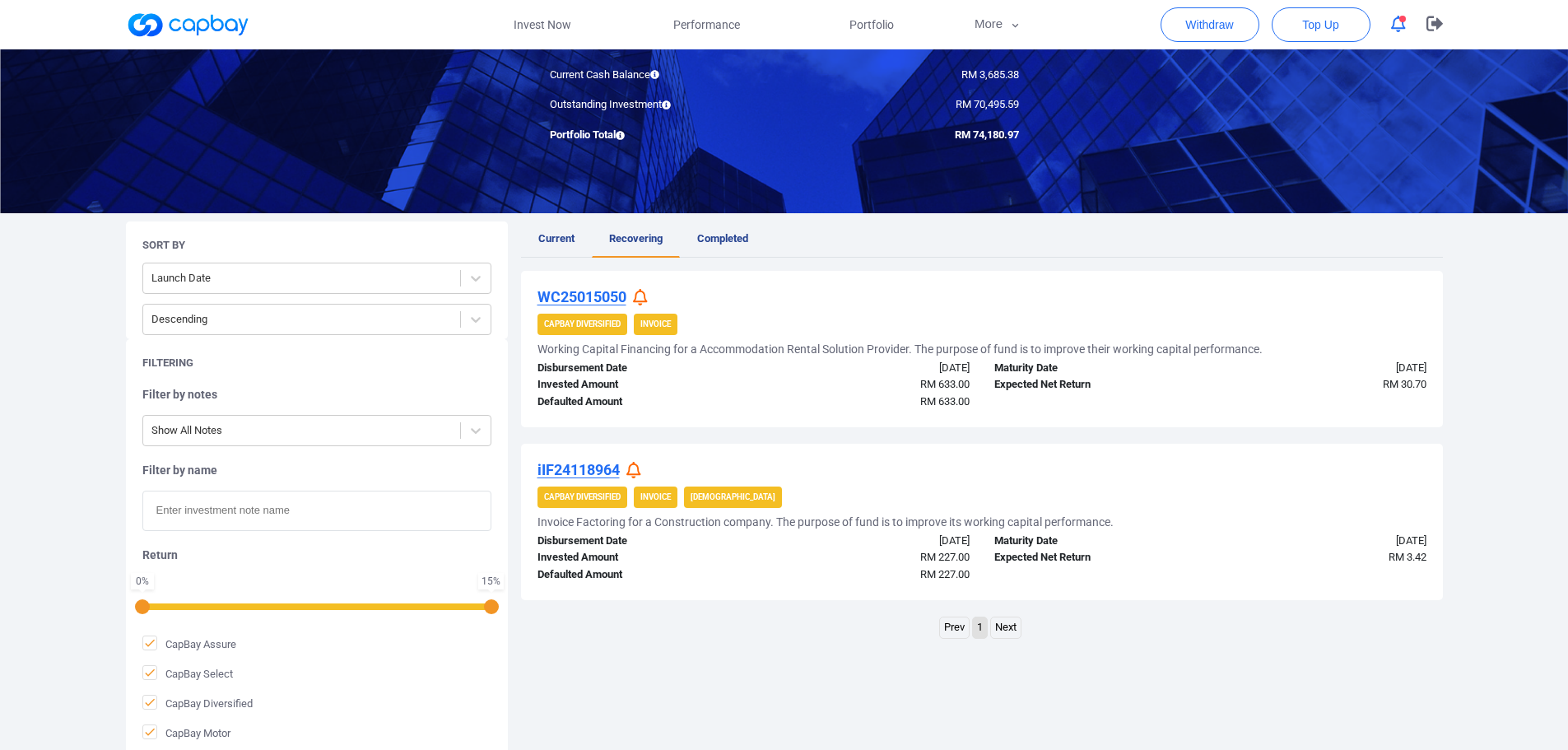
click at [1397, 21] on icon "button" at bounding box center [1399, 24] width 15 height 17
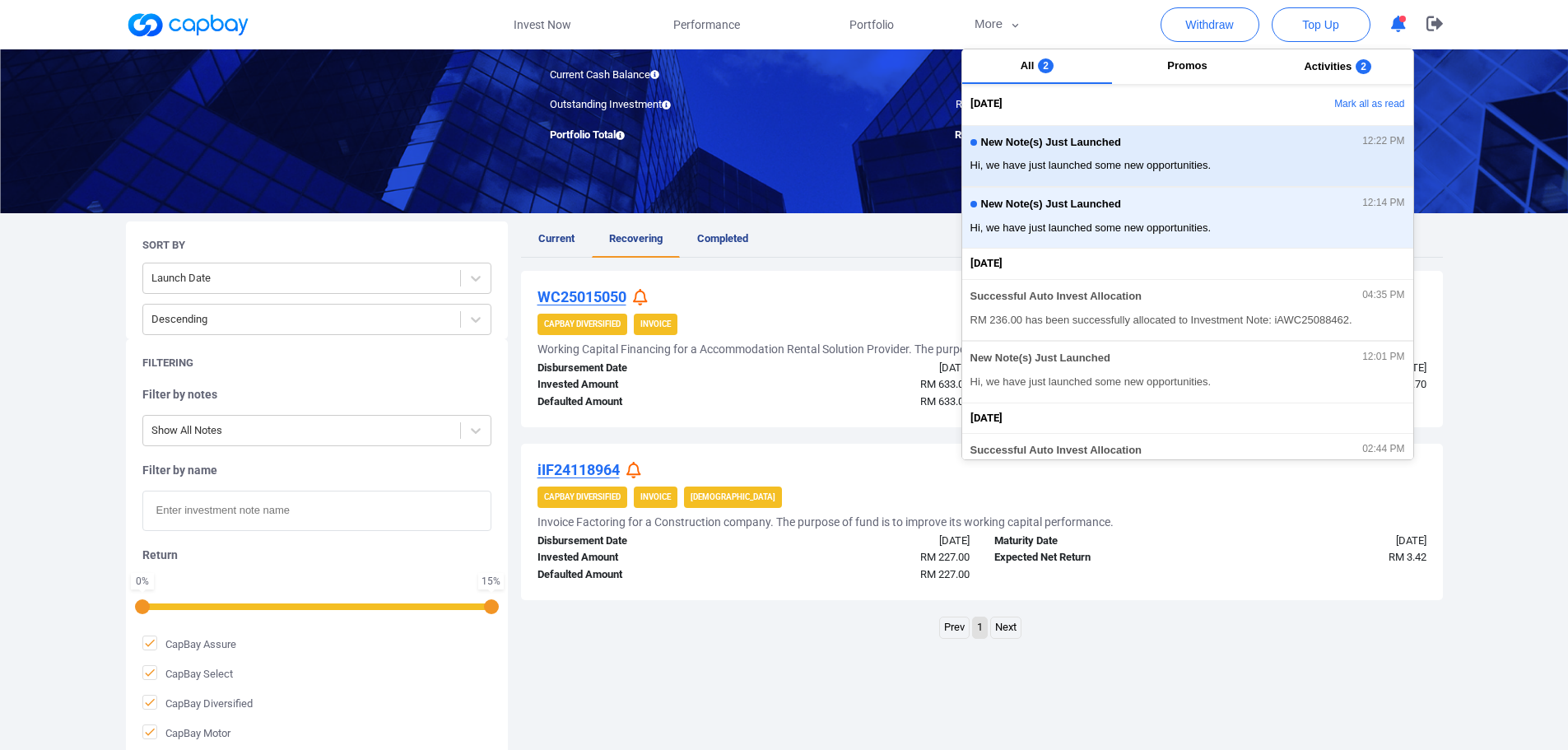
click at [1191, 147] on div "New Note(s) Just Launched 12:22 PM" at bounding box center [1187, 145] width 435 height 18
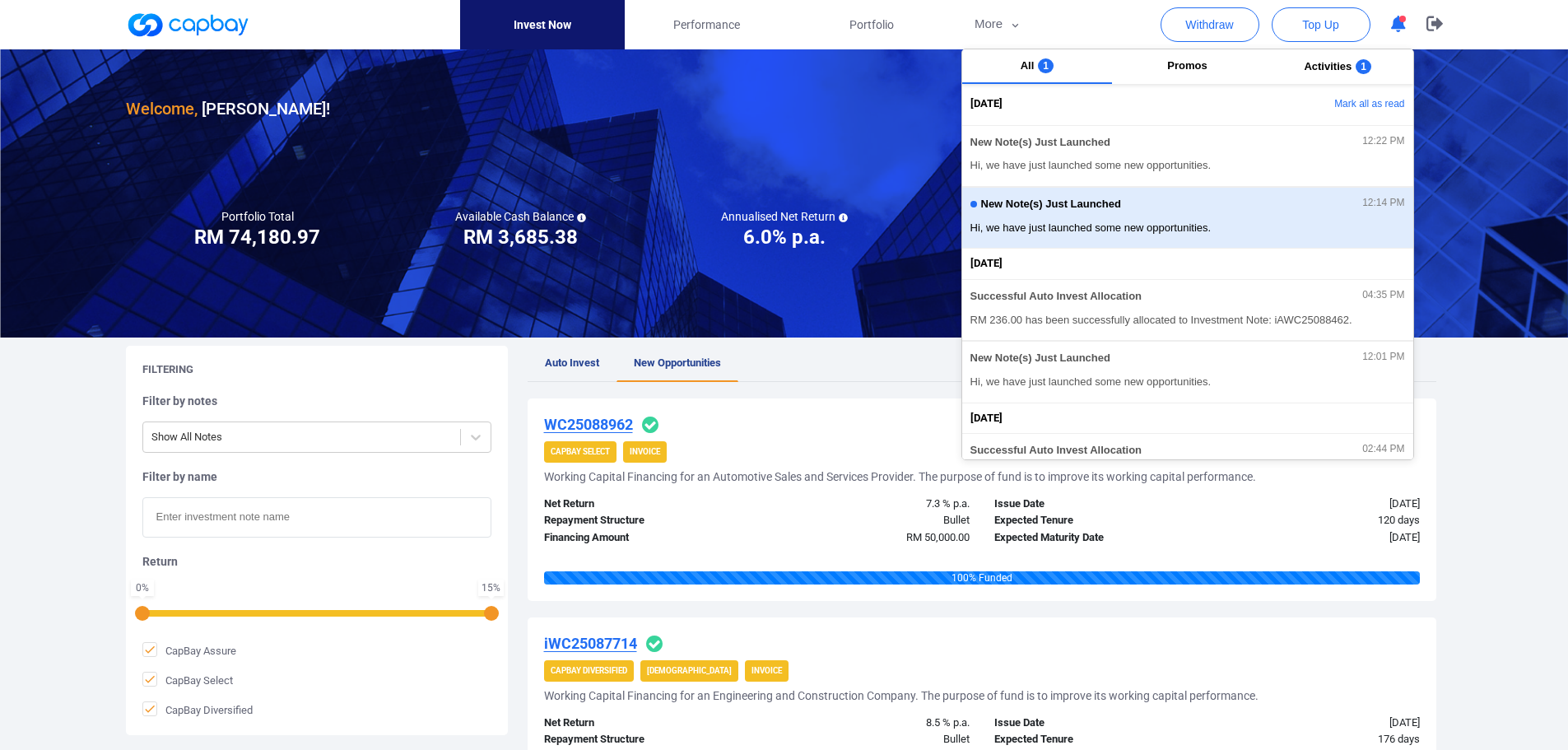
click at [1191, 222] on span "Hi, we have just launched some new opportunities." at bounding box center [1187, 227] width 435 height 16
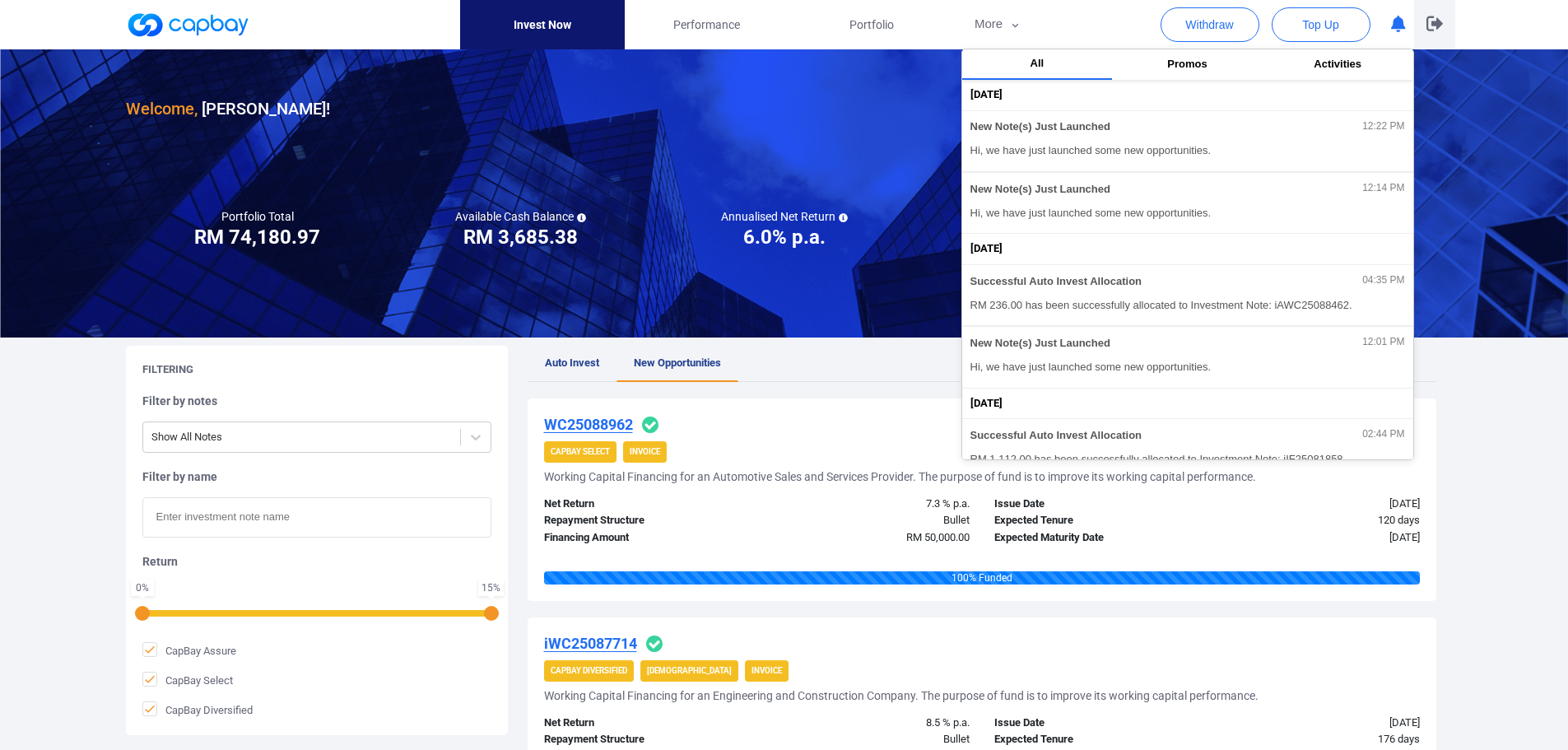
click at [1434, 25] on icon "button" at bounding box center [1434, 24] width 16 height 15
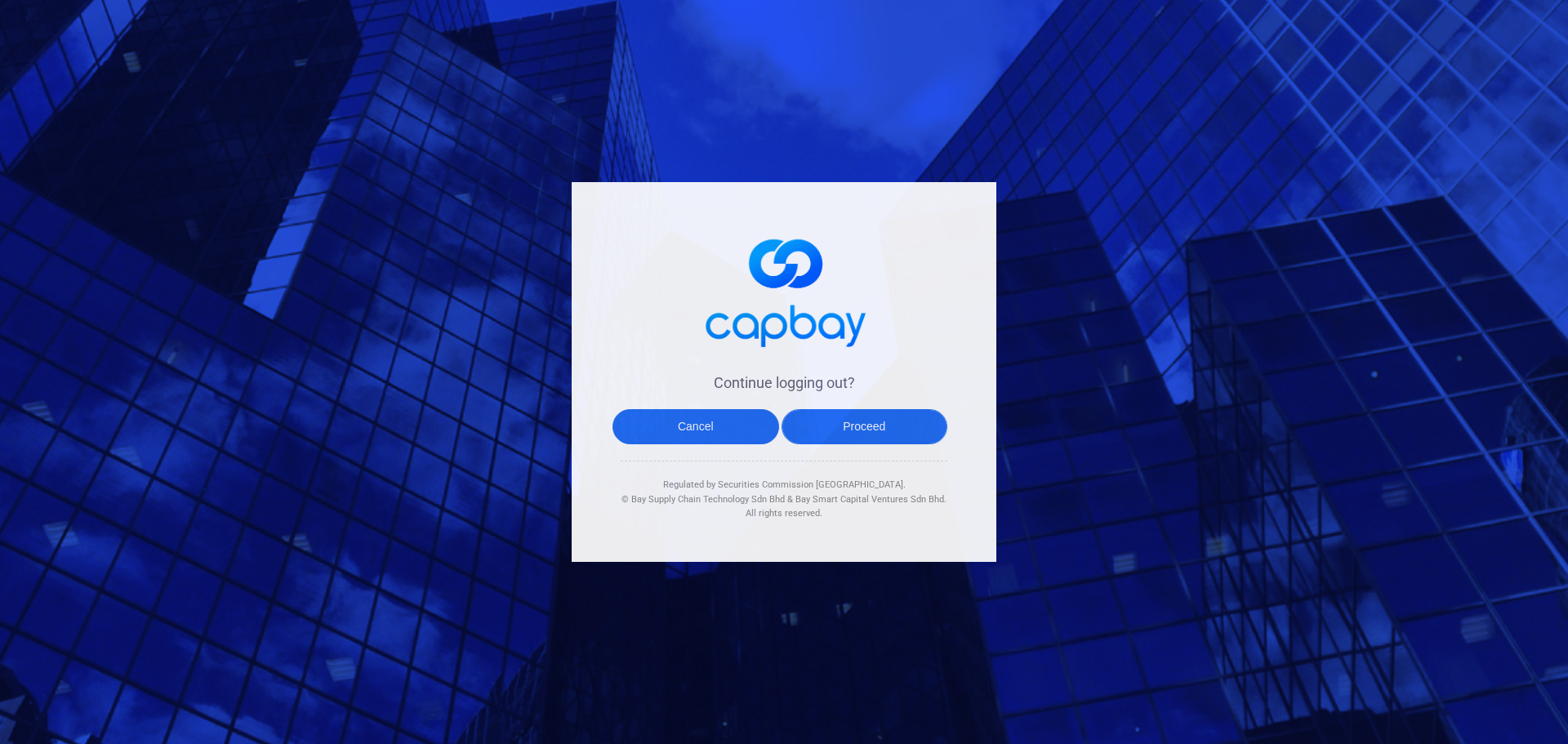
click at [838, 435] on button "Proceed" at bounding box center [865, 426] width 166 height 35
